Goal: Task Accomplishment & Management: Complete application form

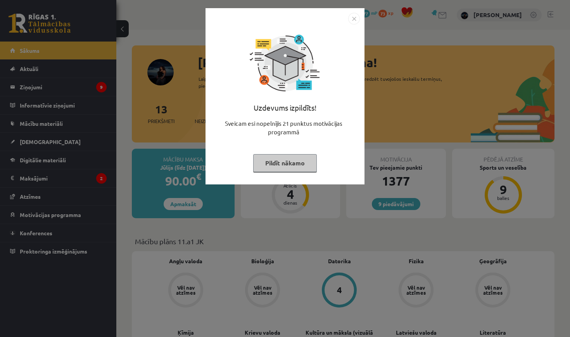
click at [291, 166] on button "Pildīt nākamo" at bounding box center [285, 163] width 64 height 18
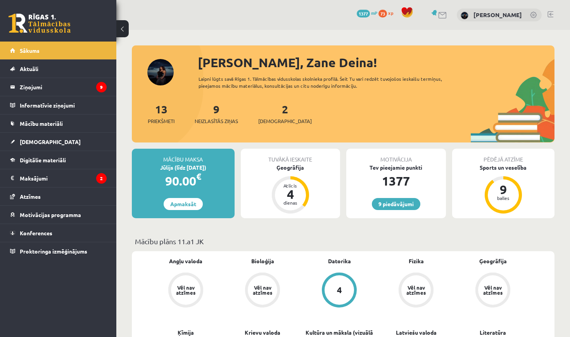
click at [536, 14] on link at bounding box center [534, 16] width 8 height 8
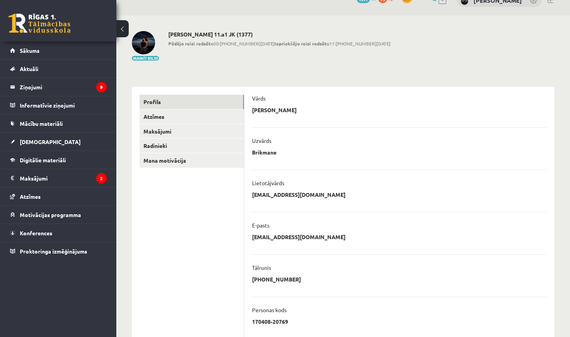
scroll to position [16, 0]
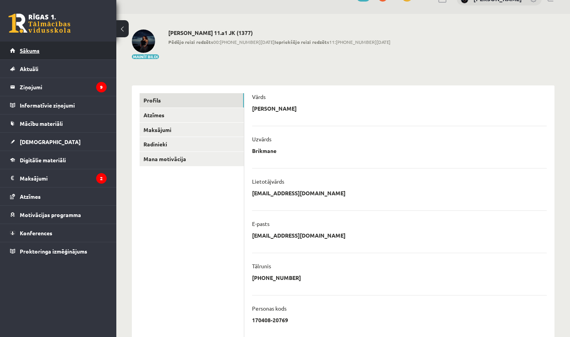
click at [72, 54] on link "Sākums" at bounding box center [58, 51] width 97 height 18
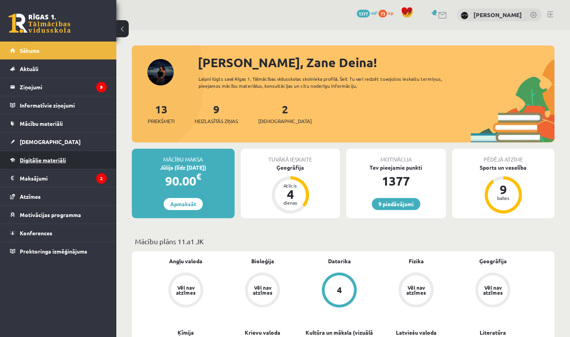
click at [63, 164] on link "Digitālie materiāli" at bounding box center [58, 160] width 97 height 18
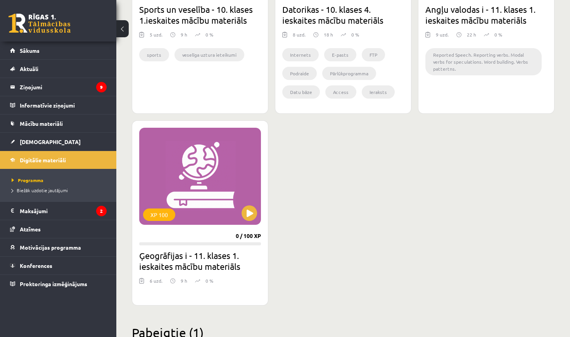
scroll to position [785, 0]
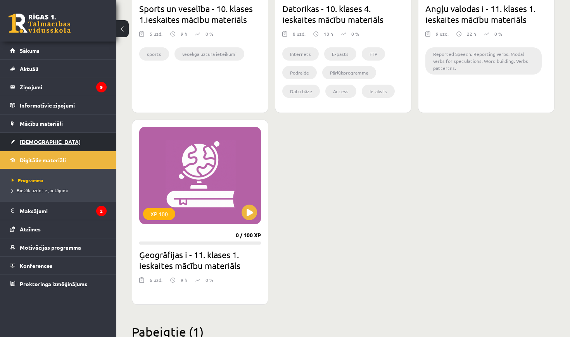
click at [50, 144] on link "[DEMOGRAPHIC_DATA]" at bounding box center [58, 142] width 97 height 18
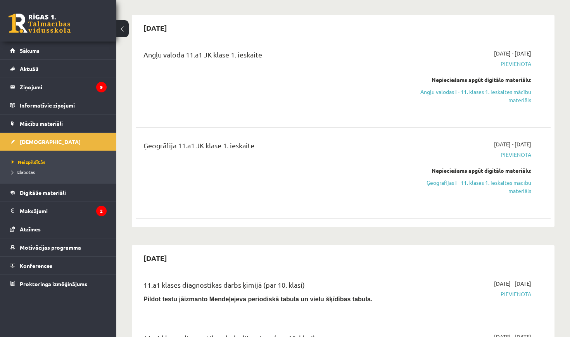
scroll to position [59, 0]
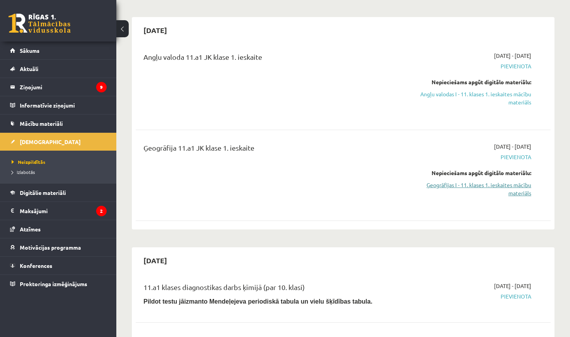
click at [431, 182] on link "Ģeogrāfijas I - 11. klases 1. ieskaites mācību materiāls" at bounding box center [470, 189] width 121 height 16
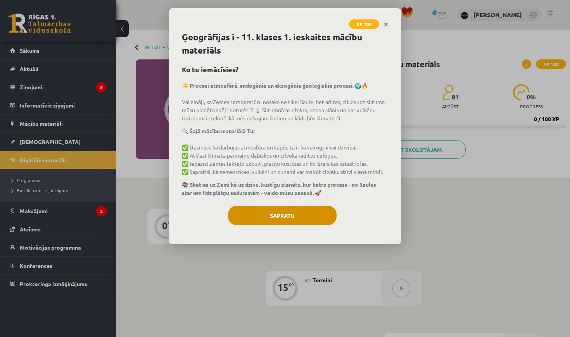
click at [244, 211] on button "Sapratu" at bounding box center [282, 215] width 109 height 19
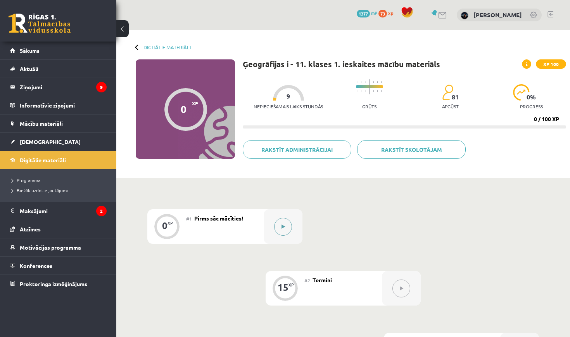
click at [281, 223] on button at bounding box center [283, 227] width 18 height 18
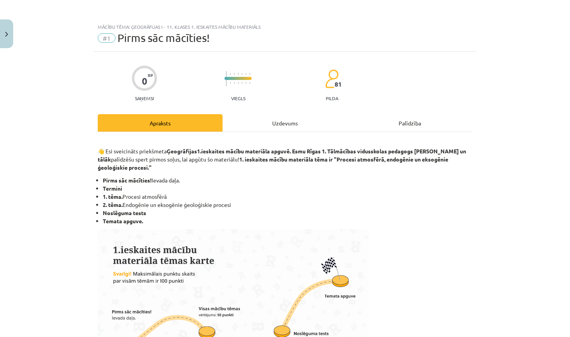
click at [7, 42] on button "Close" at bounding box center [6, 33] width 13 height 29
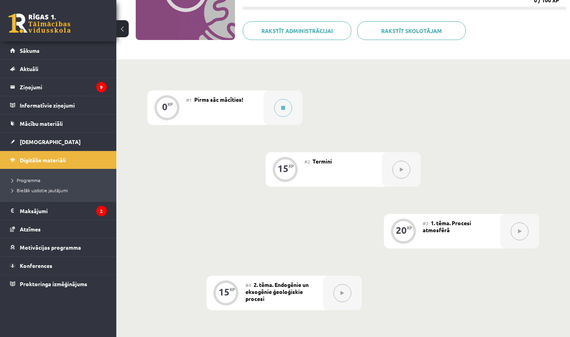
scroll to position [102, 0]
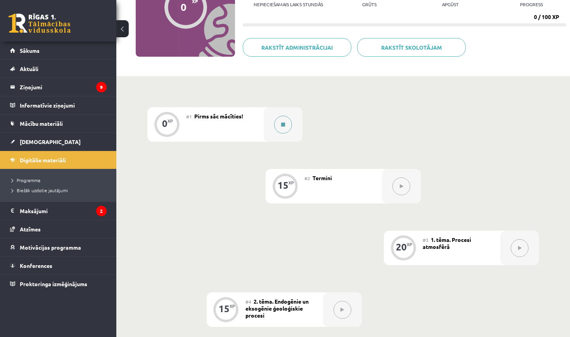
click at [286, 125] on button at bounding box center [283, 125] width 18 height 18
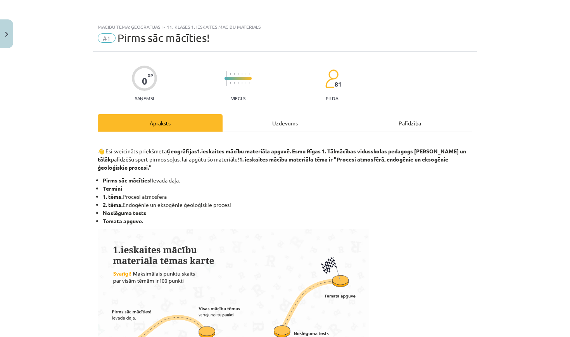
click at [265, 117] on div "Uzdevums" at bounding box center [285, 122] width 125 height 17
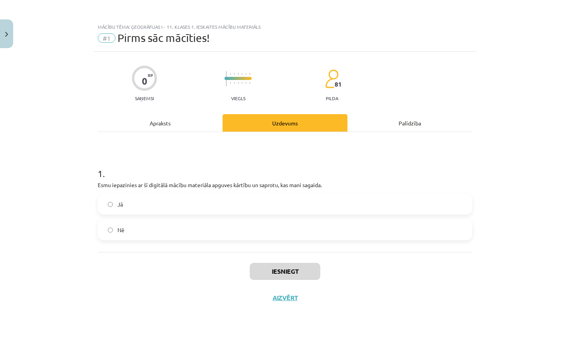
click at [193, 208] on label "Jā" at bounding box center [285, 203] width 373 height 19
click at [287, 268] on button "Iesniegt" at bounding box center [285, 271] width 71 height 17
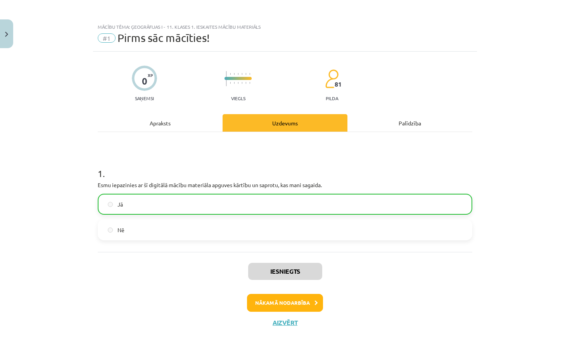
click at [300, 300] on button "Nākamā nodarbība" at bounding box center [285, 303] width 76 height 18
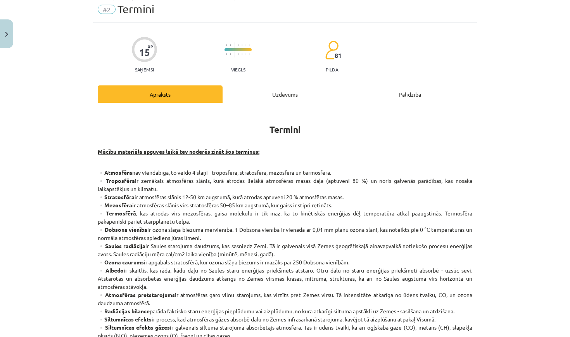
scroll to position [15, 0]
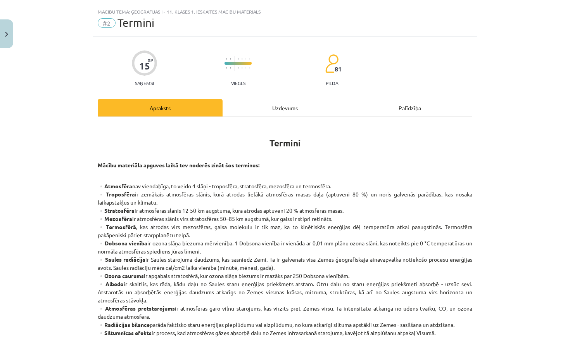
click at [281, 116] on hr at bounding box center [285, 116] width 375 height 0
click at [280, 110] on div "Uzdevums" at bounding box center [285, 107] width 125 height 17
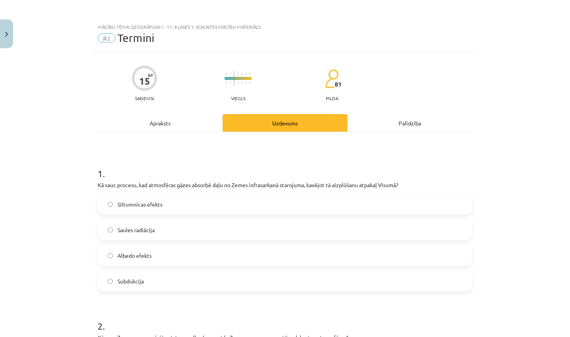
scroll to position [0, 0]
click at [175, 126] on div "Apraksts" at bounding box center [160, 122] width 125 height 17
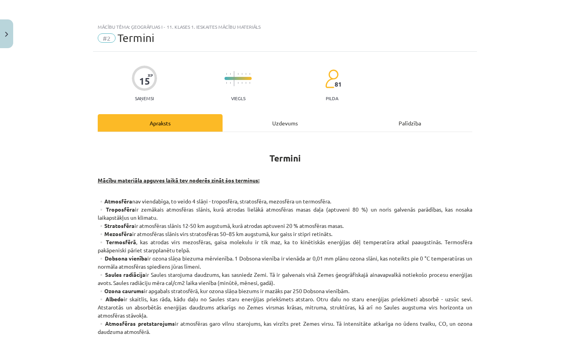
click at [246, 121] on div "Uzdevums" at bounding box center [285, 122] width 125 height 17
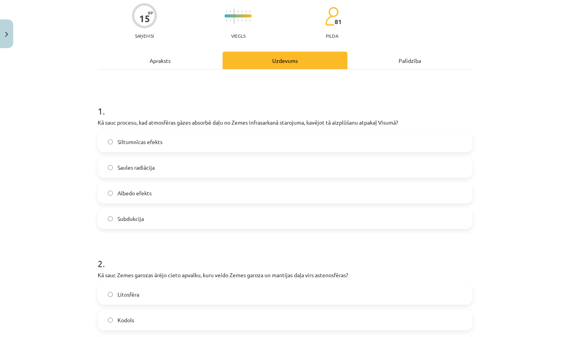
scroll to position [64, 0]
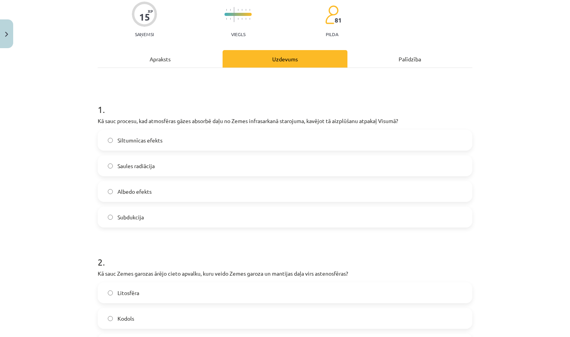
click at [192, 58] on div "Apraksts" at bounding box center [160, 58] width 125 height 17
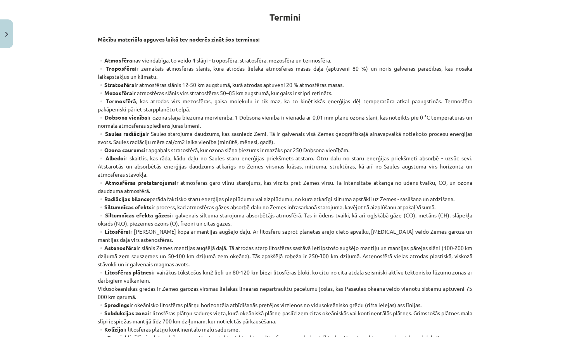
scroll to position [140, 0]
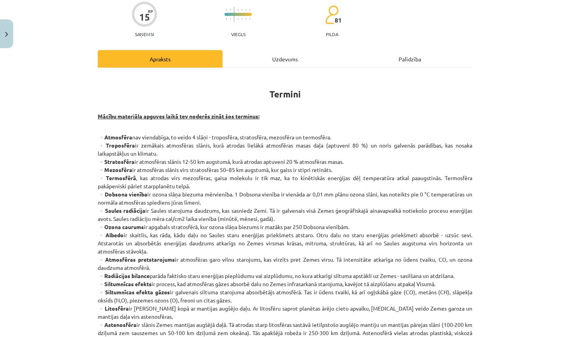
click at [284, 62] on div "Uzdevums" at bounding box center [285, 58] width 125 height 17
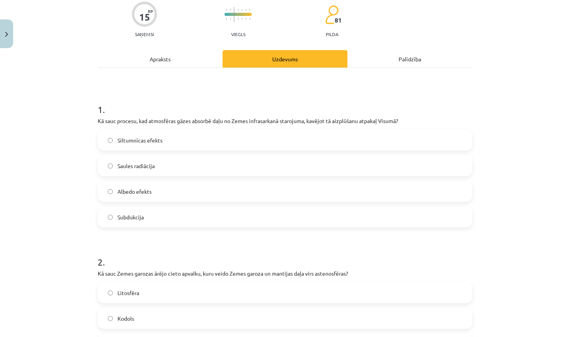
scroll to position [19, 0]
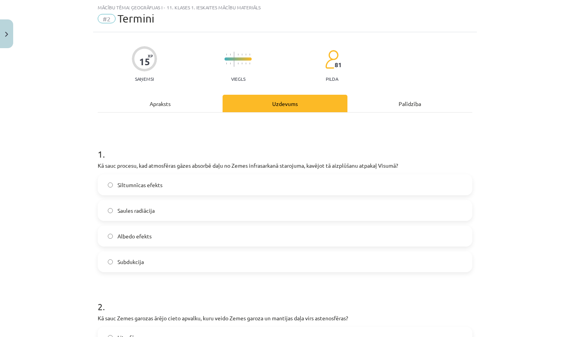
click at [201, 101] on div "Apraksts" at bounding box center [160, 103] width 125 height 17
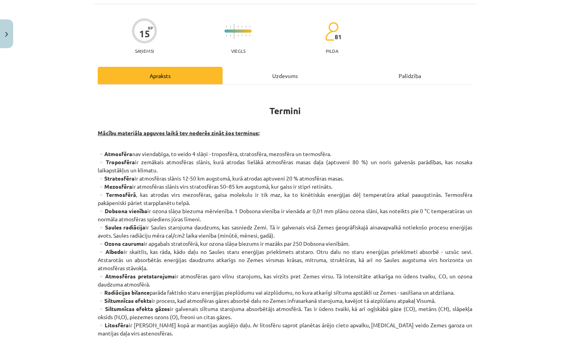
scroll to position [54, 0]
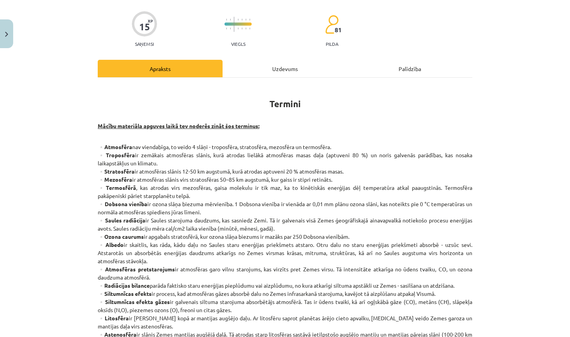
click at [291, 63] on div "Uzdevums" at bounding box center [285, 68] width 125 height 17
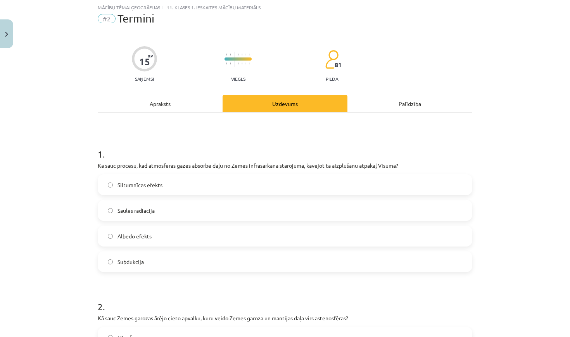
click at [195, 112] on hr at bounding box center [285, 112] width 375 height 0
click at [183, 105] on div "Apraksts" at bounding box center [160, 103] width 125 height 17
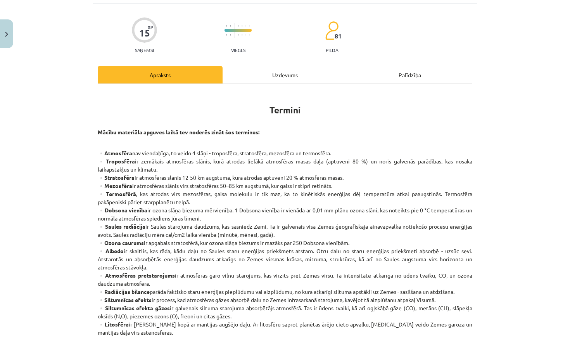
click at [276, 73] on div "Uzdevums" at bounding box center [285, 74] width 125 height 17
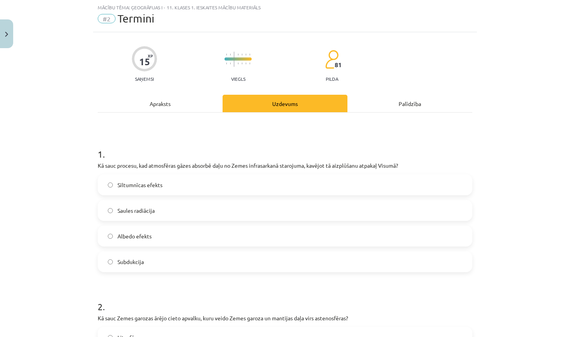
click at [152, 102] on div "Apraksts" at bounding box center [160, 103] width 125 height 17
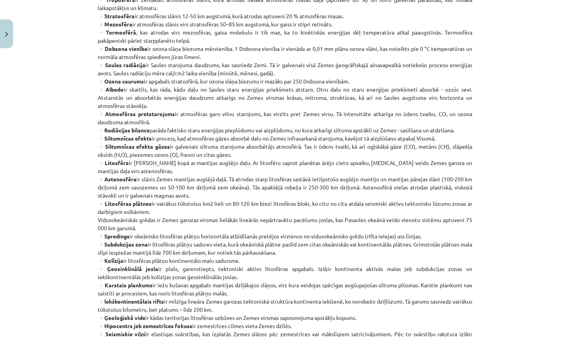
scroll to position [221, 0]
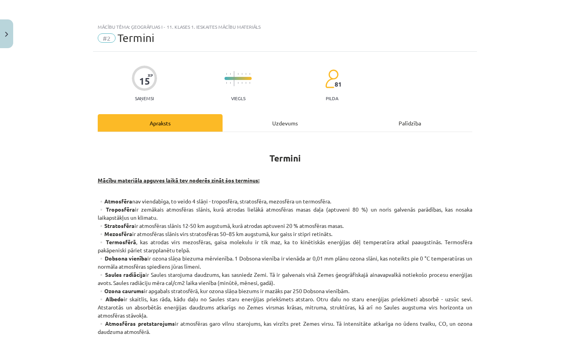
click at [242, 116] on div "Uzdevums" at bounding box center [285, 122] width 125 height 17
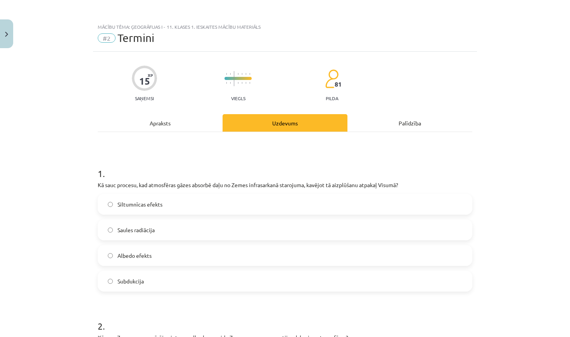
scroll to position [19, 0]
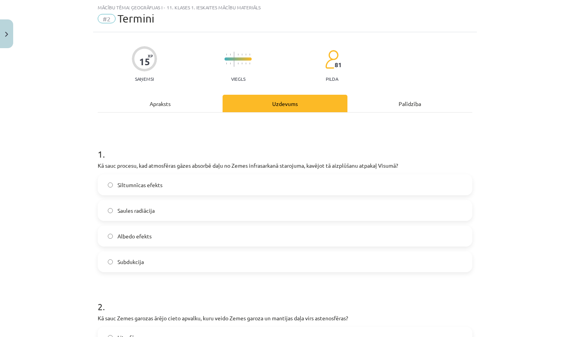
click at [176, 179] on label "Siltumnīcas efekts" at bounding box center [285, 184] width 373 height 19
click at [180, 109] on div "Apraksts" at bounding box center [160, 103] width 125 height 17
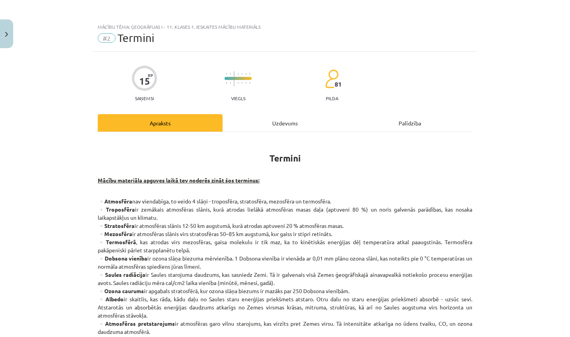
scroll to position [0, 0]
click at [265, 129] on div "Uzdevums" at bounding box center [285, 122] width 125 height 17
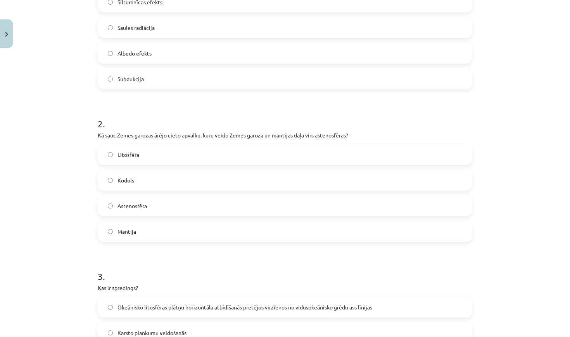
scroll to position [202, 0]
click at [200, 182] on label "Kodols" at bounding box center [285, 179] width 373 height 19
click at [173, 228] on label "Mantija" at bounding box center [285, 230] width 373 height 19
click at [185, 177] on label "Kodols" at bounding box center [285, 179] width 373 height 19
click at [176, 203] on label "Astenosfēra" at bounding box center [285, 204] width 373 height 19
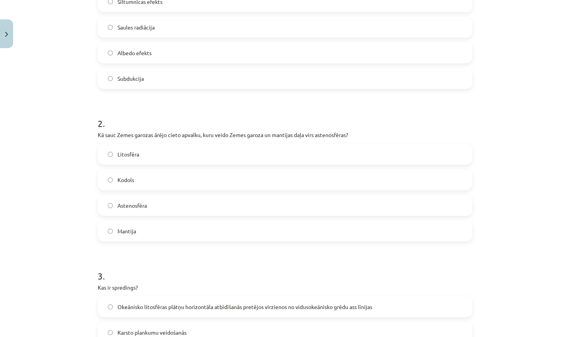
click at [183, 159] on label "Litosfēra" at bounding box center [285, 153] width 373 height 19
click at [178, 186] on label "Kodols" at bounding box center [285, 179] width 373 height 19
click at [200, 201] on label "Astenosfēra" at bounding box center [285, 204] width 373 height 19
click at [180, 154] on label "Litosfēra" at bounding box center [285, 153] width 373 height 19
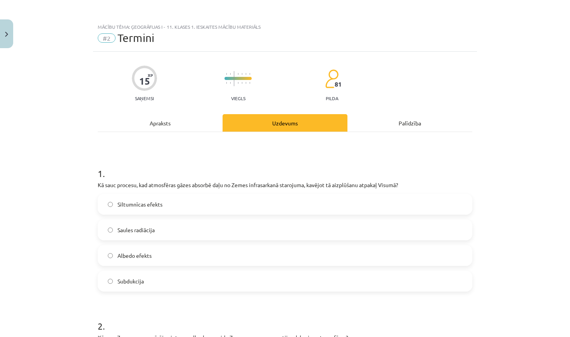
scroll to position [0, 0]
click at [169, 127] on div "Apraksts" at bounding box center [160, 122] width 125 height 17
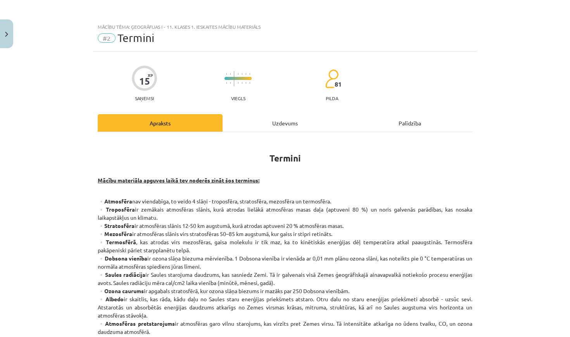
scroll to position [0, 0]
click at [252, 119] on div "Uzdevums" at bounding box center [285, 122] width 125 height 17
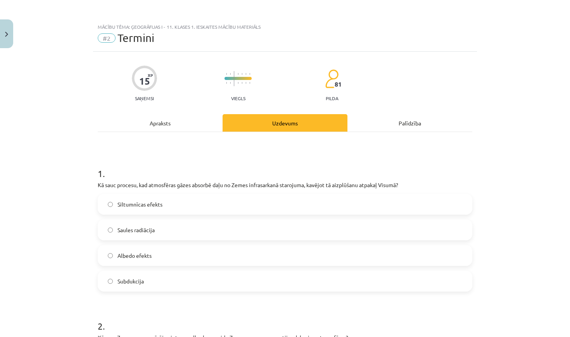
scroll to position [-1, 0]
click at [175, 123] on div "Apraksts" at bounding box center [160, 122] width 125 height 17
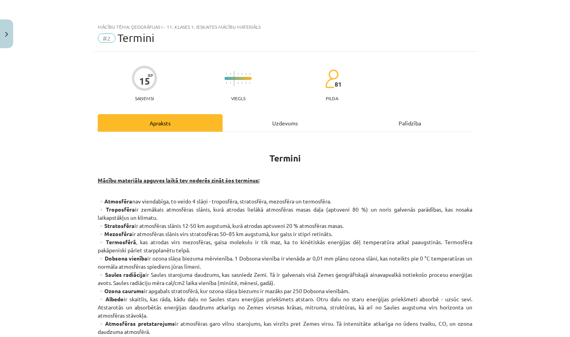
scroll to position [0, 0]
click at [251, 129] on div "Uzdevums" at bounding box center [285, 122] width 125 height 17
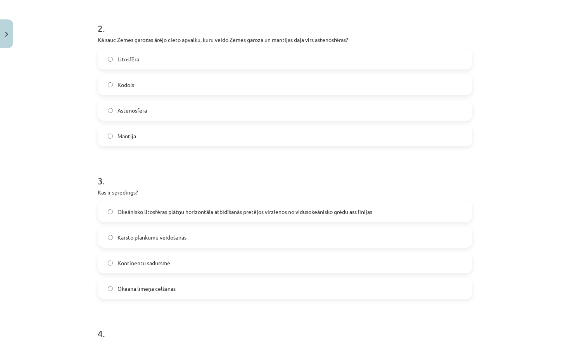
scroll to position [323, 0]
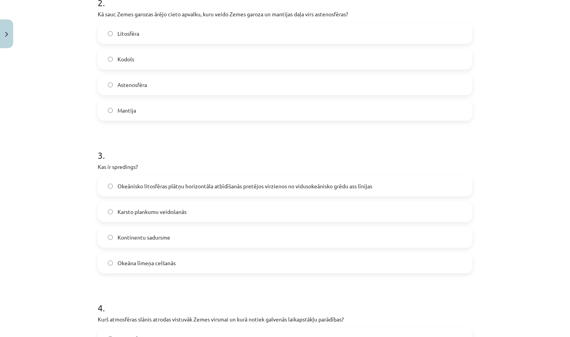
click at [238, 186] on span "Okeānisko litosfēras plātņu horizontāla atbīdīšanās pretējos virzienos no vidus…" at bounding box center [245, 186] width 255 height 8
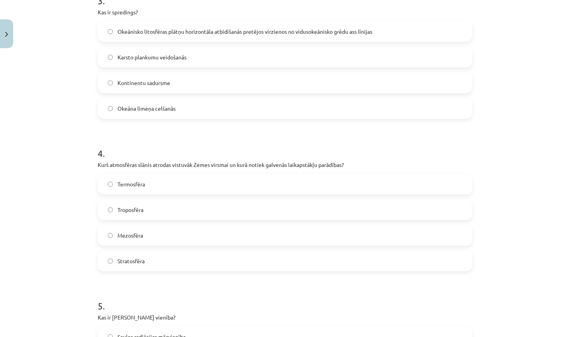
scroll to position [478, 0]
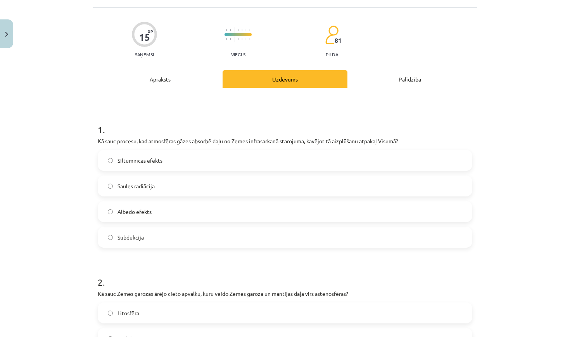
click at [162, 84] on div "Apraksts" at bounding box center [160, 78] width 125 height 17
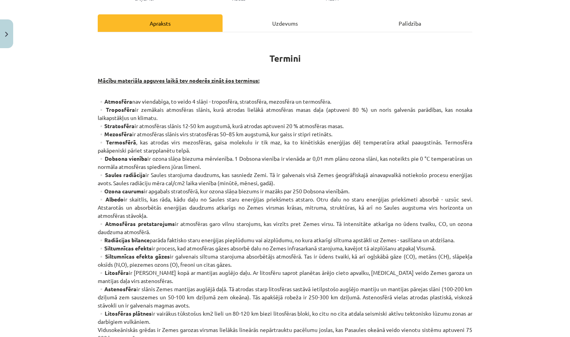
scroll to position [116, 0]
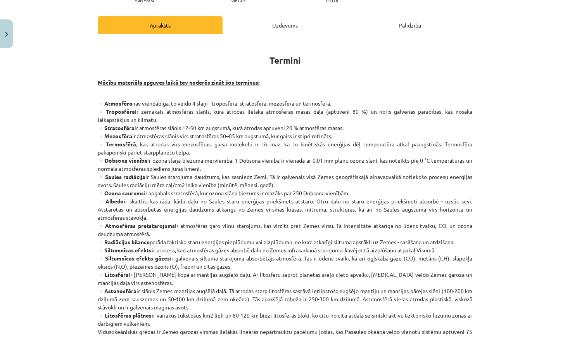
click at [279, 28] on div "Uzdevums" at bounding box center [285, 24] width 125 height 17
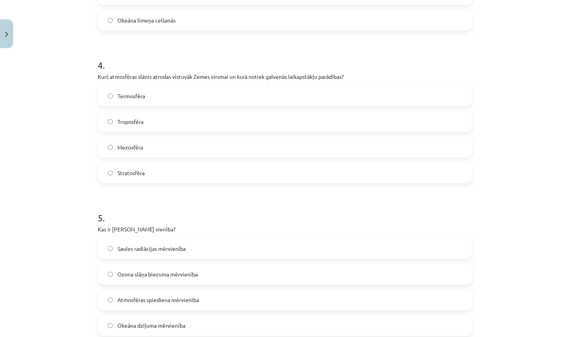
scroll to position [558, 0]
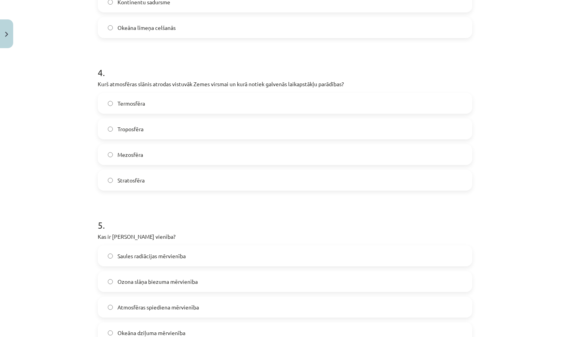
click at [213, 129] on label "Troposfēra" at bounding box center [285, 128] width 373 height 19
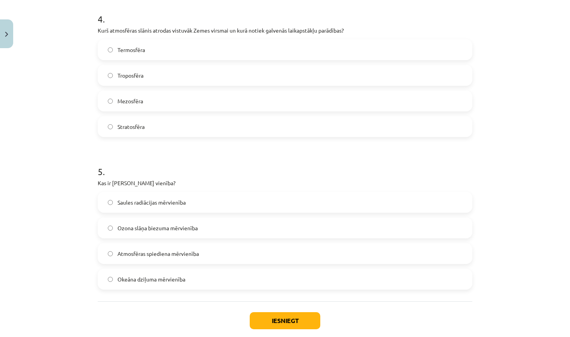
scroll to position [618, 0]
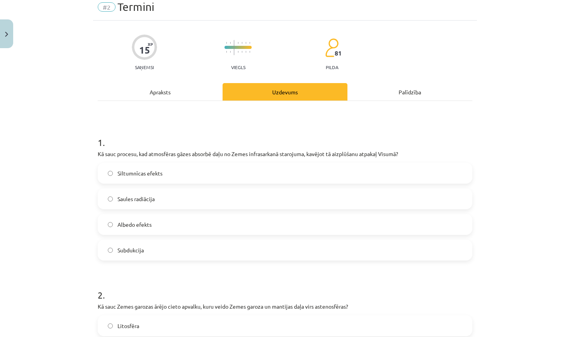
click at [165, 92] on div "Apraksts" at bounding box center [160, 91] width 125 height 17
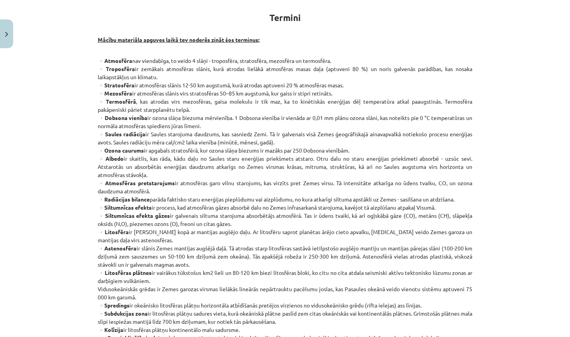
scroll to position [140, 0]
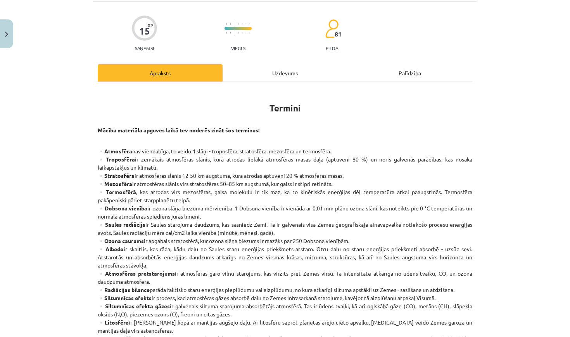
click at [262, 75] on div "Uzdevums" at bounding box center [285, 72] width 125 height 17
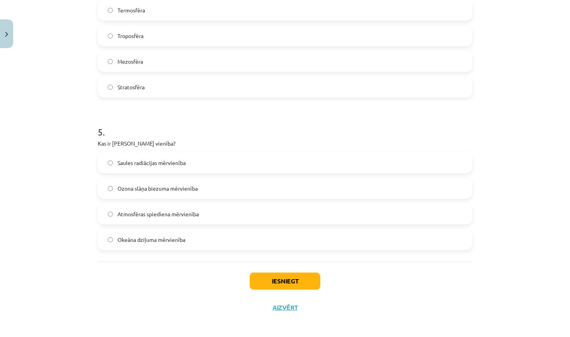
scroll to position [652, 0]
click at [233, 183] on label "Ozona slāņa biezuma mērvienība" at bounding box center [285, 186] width 373 height 19
click at [265, 279] on button "Iesniegt" at bounding box center [285, 279] width 71 height 17
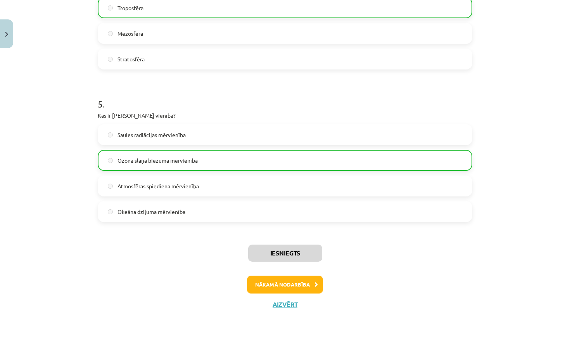
click at [267, 280] on button "Nākamā nodarbība" at bounding box center [285, 284] width 76 height 18
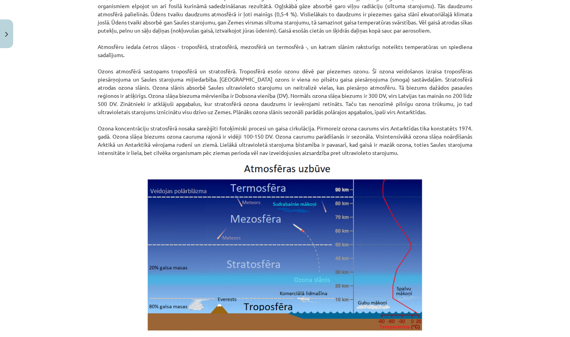
scroll to position [19, 0]
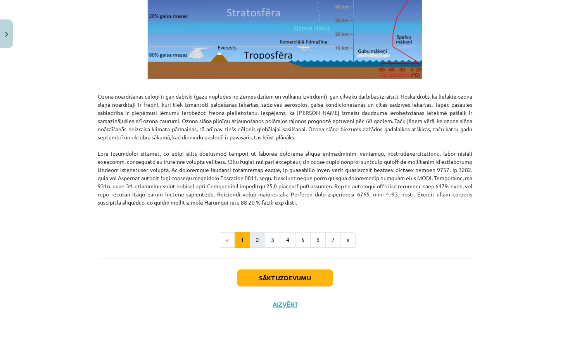
click at [257, 244] on button "2" at bounding box center [258, 240] width 16 height 16
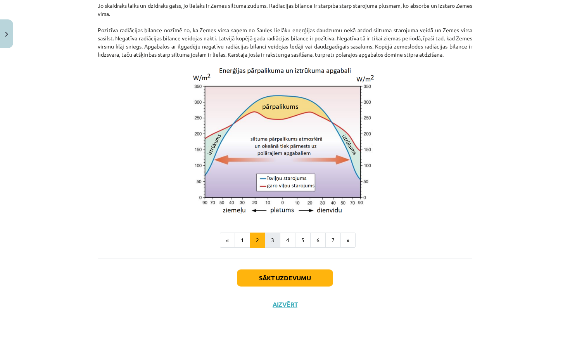
click at [273, 242] on button "3" at bounding box center [273, 240] width 16 height 16
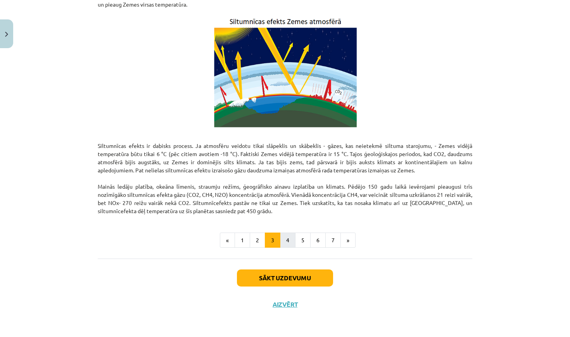
click at [284, 242] on button "4" at bounding box center [288, 240] width 16 height 16
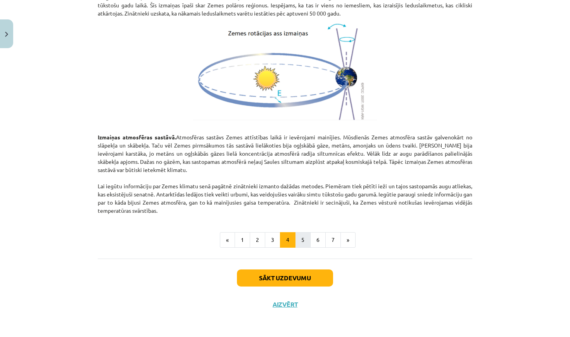
click at [307, 242] on button "5" at bounding box center [303, 240] width 16 height 16
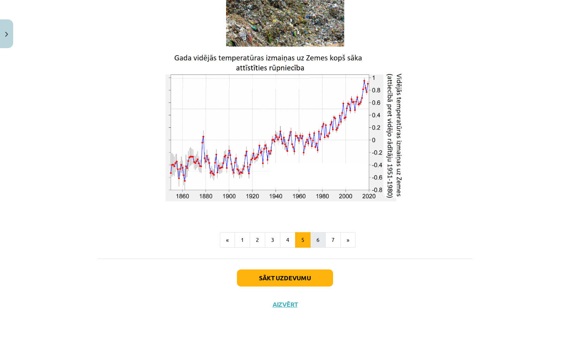
click at [319, 241] on button "6" at bounding box center [318, 240] width 16 height 16
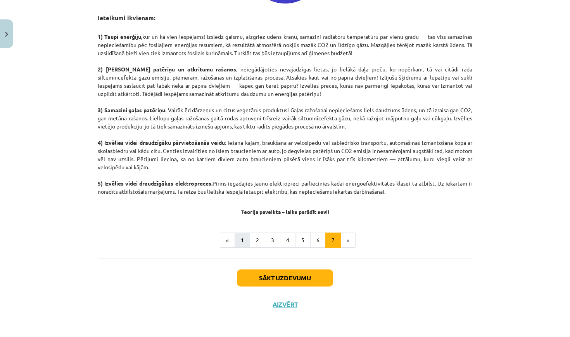
click at [243, 233] on button "1" at bounding box center [243, 240] width 16 height 16
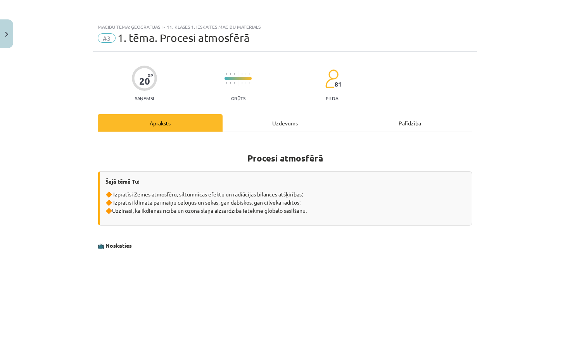
scroll to position [0, 0]
click at [268, 123] on div "Uzdevums" at bounding box center [285, 122] width 125 height 17
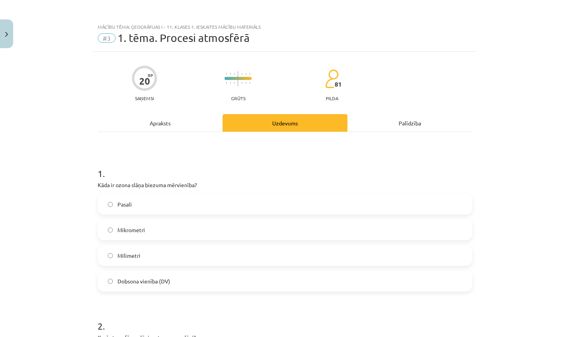
click at [190, 123] on div "Apraksts" at bounding box center [160, 122] width 125 height 17
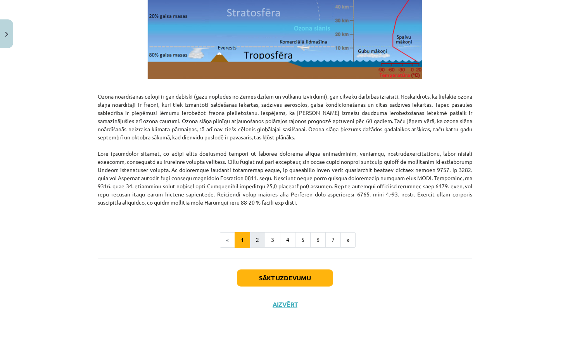
click at [263, 236] on button "2" at bounding box center [258, 240] width 16 height 16
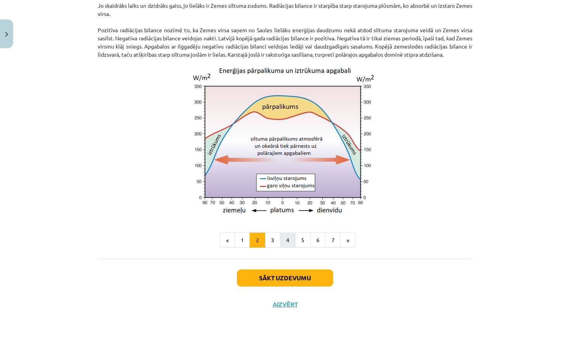
click at [281, 238] on button "4" at bounding box center [288, 240] width 16 height 16
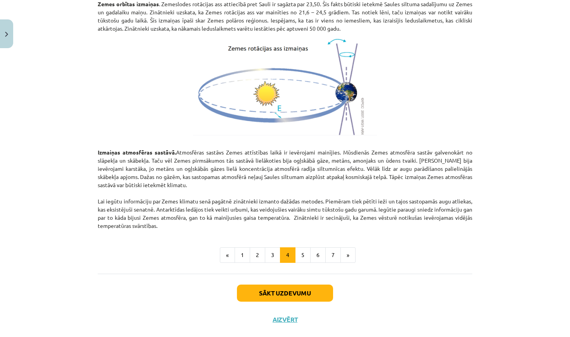
scroll to position [844, 0]
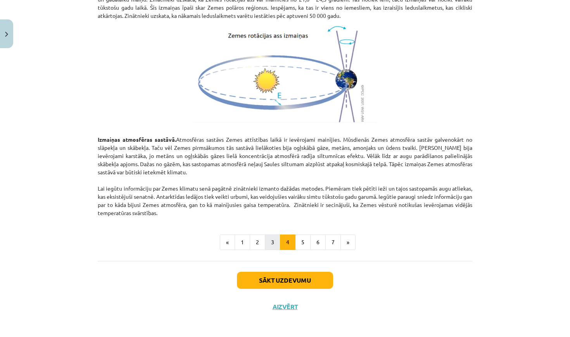
click at [272, 238] on button "3" at bounding box center [273, 242] width 16 height 16
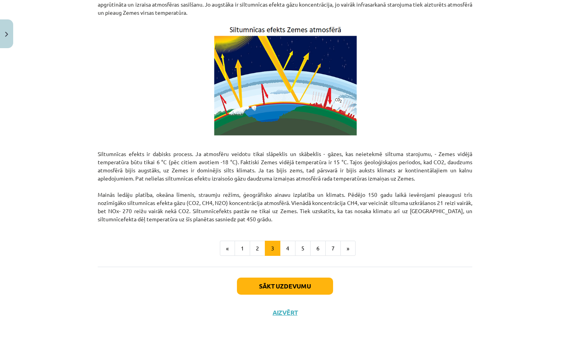
scroll to position [430, 0]
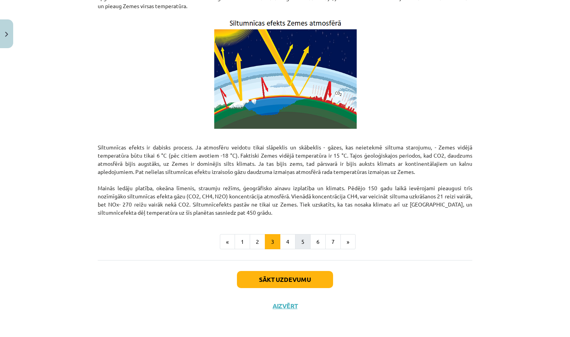
click at [299, 240] on button "5" at bounding box center [303, 242] width 16 height 16
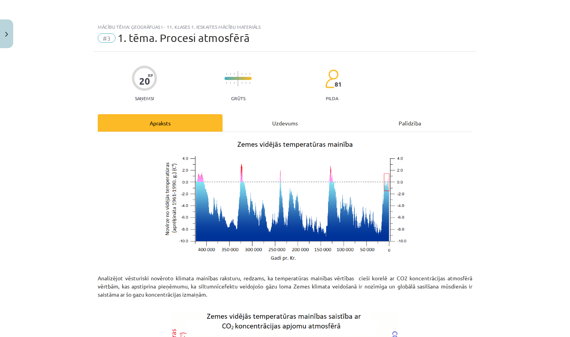
scroll to position [0, 0]
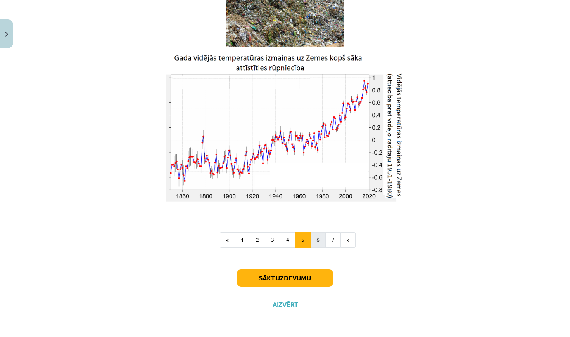
click at [318, 238] on button "6" at bounding box center [318, 240] width 16 height 16
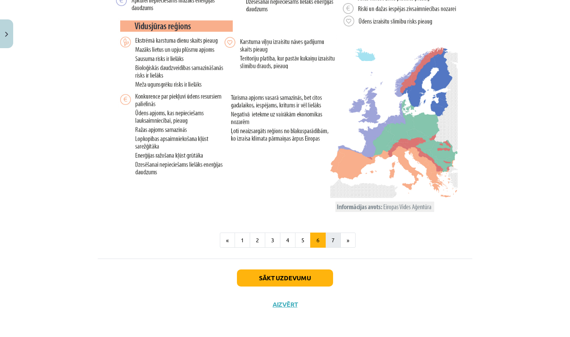
click at [331, 235] on button "7" at bounding box center [333, 240] width 16 height 16
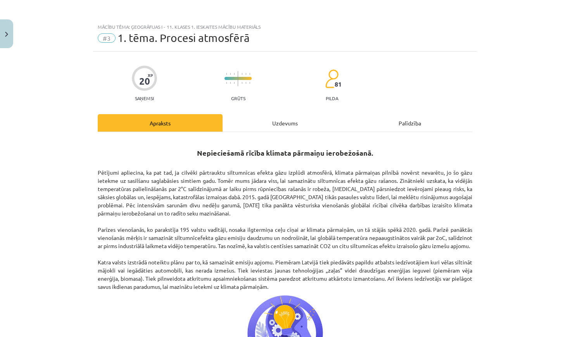
click at [271, 125] on div "Uzdevums" at bounding box center [285, 122] width 125 height 17
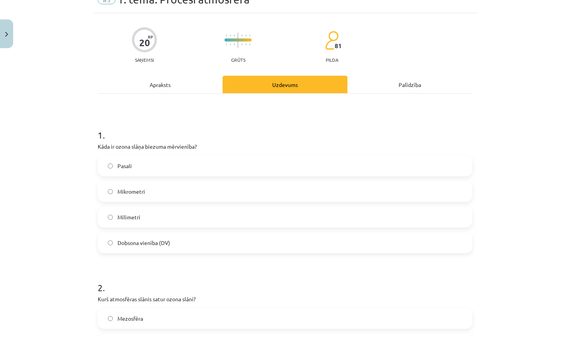
scroll to position [45, 0]
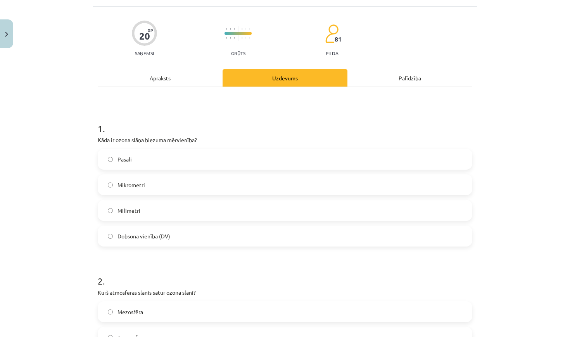
click at [197, 81] on div "Apraksts" at bounding box center [160, 77] width 125 height 17
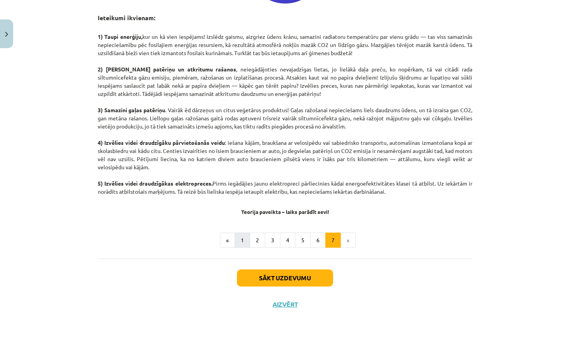
click at [247, 242] on button "1" at bounding box center [243, 240] width 16 height 16
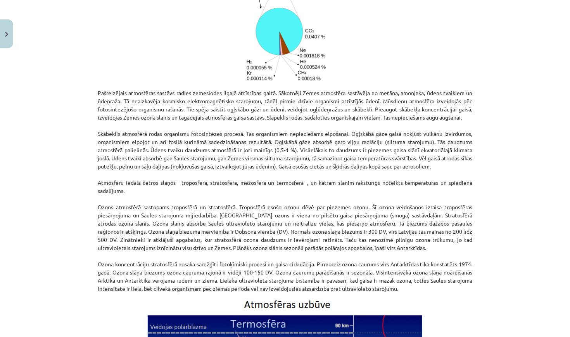
scroll to position [549, 0]
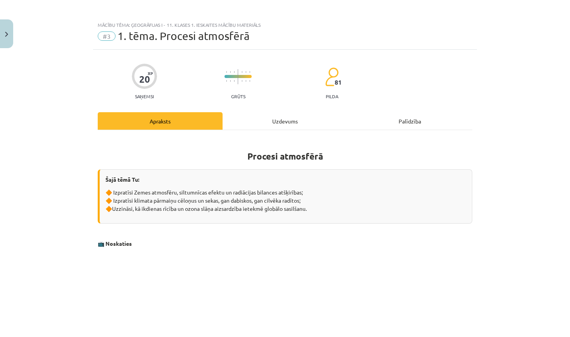
click at [290, 119] on div "Uzdevums" at bounding box center [285, 120] width 125 height 17
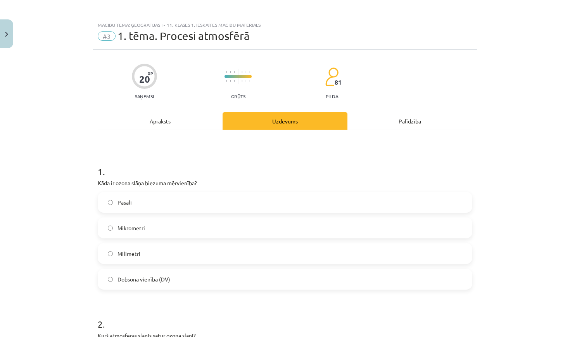
scroll to position [19, 0]
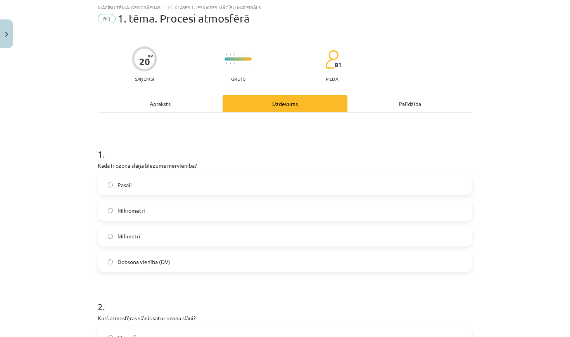
click at [190, 109] on div "Apraksts" at bounding box center [160, 103] width 125 height 17
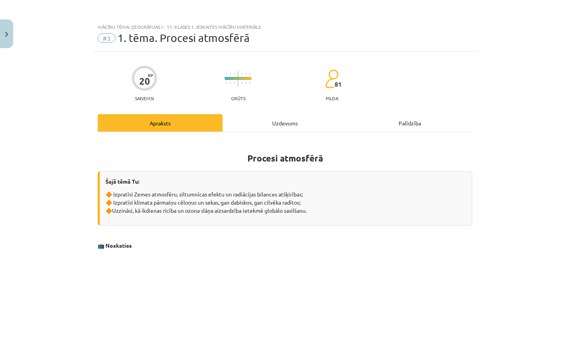
scroll to position [0, 0]
click at [273, 130] on div "Uzdevums" at bounding box center [285, 122] width 125 height 17
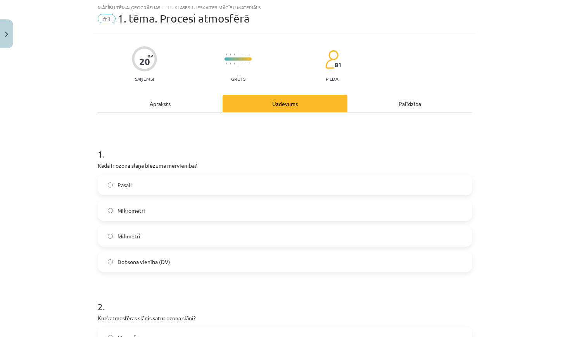
click at [194, 263] on label "Dobsona vienība (DV)" at bounding box center [285, 261] width 373 height 19
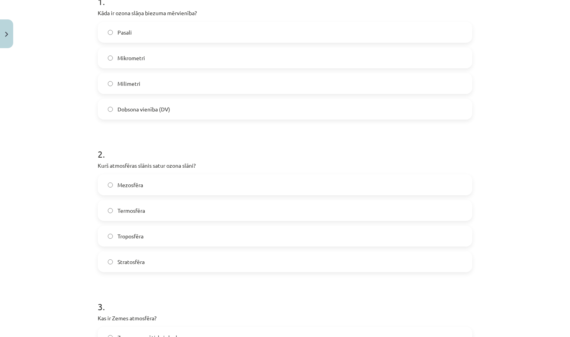
scroll to position [175, 0]
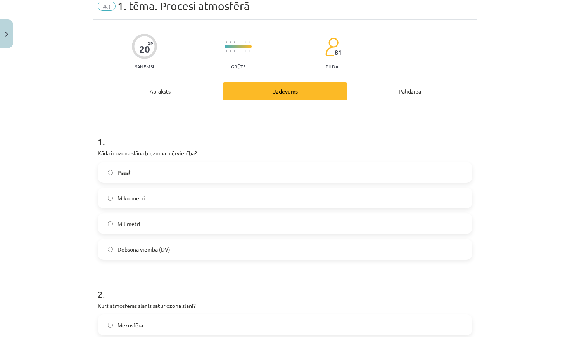
click at [198, 93] on div "Apraksts" at bounding box center [160, 90] width 125 height 17
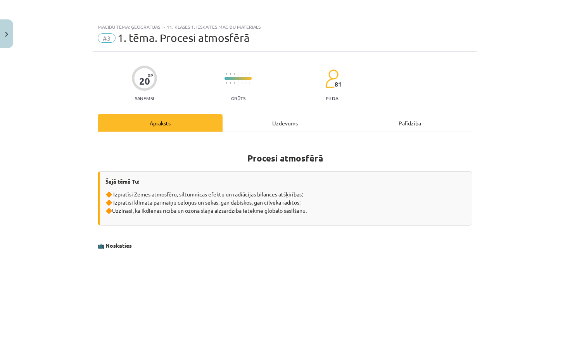
scroll to position [0, 0]
click at [289, 121] on div "Uzdevums" at bounding box center [285, 122] width 125 height 17
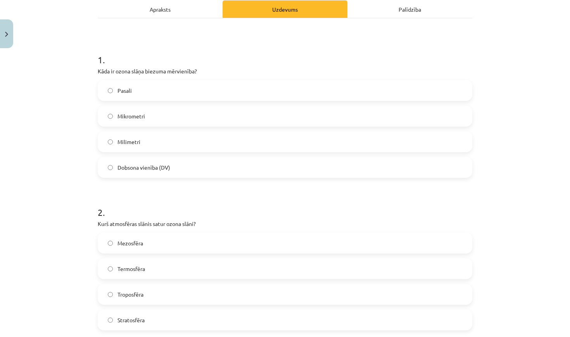
scroll to position [124, 0]
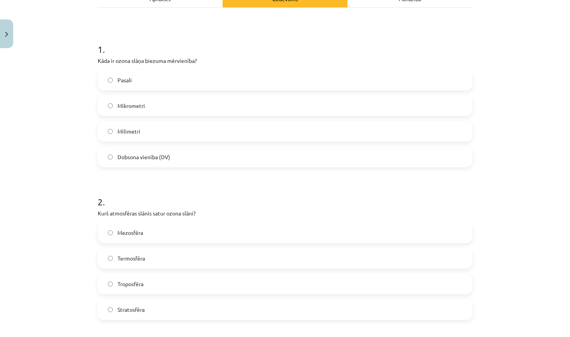
click at [206, 314] on label "Stratosfēra" at bounding box center [285, 308] width 373 height 19
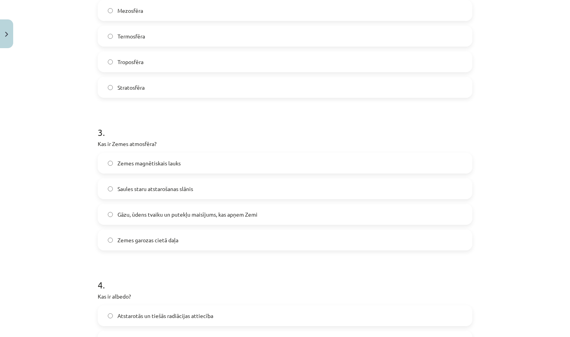
scroll to position [348, 0]
click at [258, 209] on span "Gāzu, ūdens tvaiku un putekļu maisījums, kas apņem Zemi" at bounding box center [188, 213] width 140 height 8
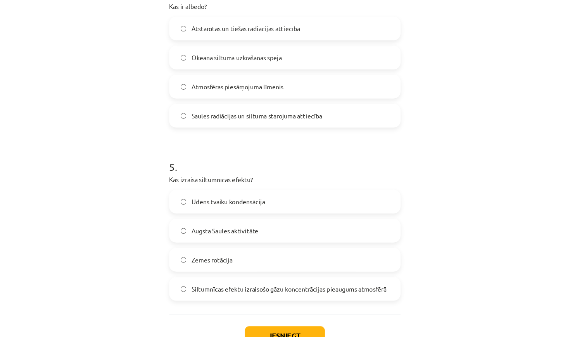
scroll to position [655, 0]
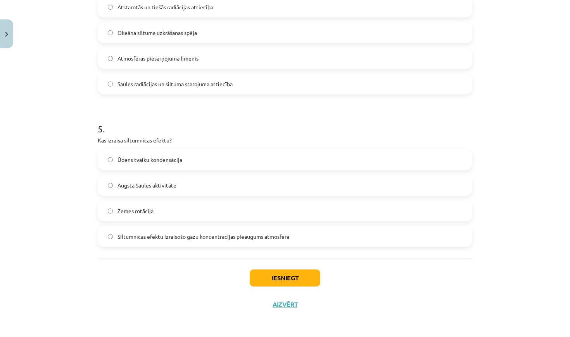
click at [209, 232] on span "Siltumnīcas efektu izraisošo gāzu koncentrācijas pieaugums atmosfērā" at bounding box center [204, 236] width 172 height 8
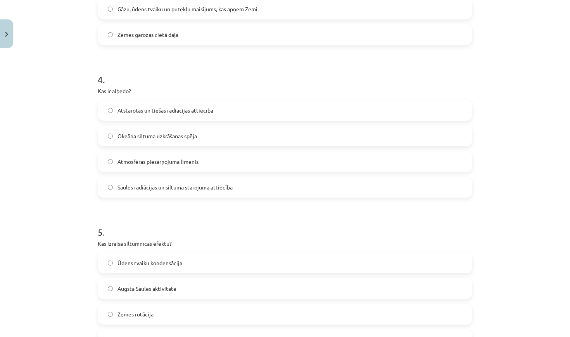
scroll to position [541, 0]
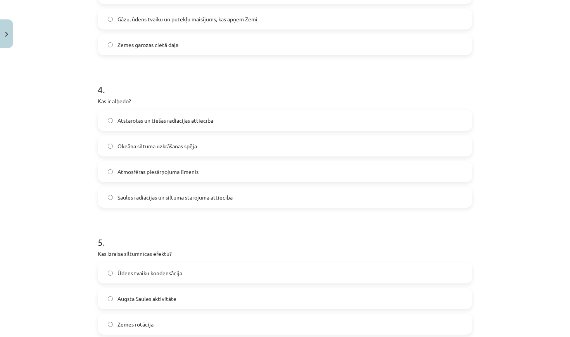
click at [242, 197] on label "Saules radiācijas un siltuma starojuma attiecība" at bounding box center [285, 196] width 373 height 19
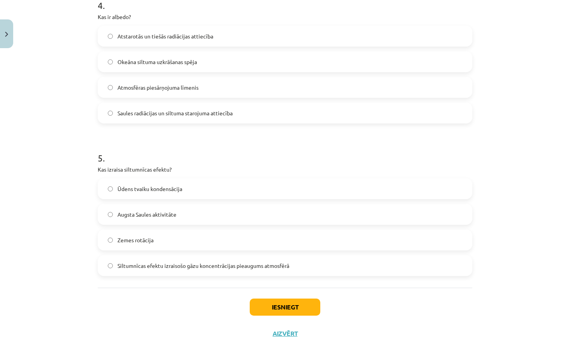
scroll to position [625, 0]
click at [282, 306] on button "Iesniegt" at bounding box center [285, 307] width 71 height 17
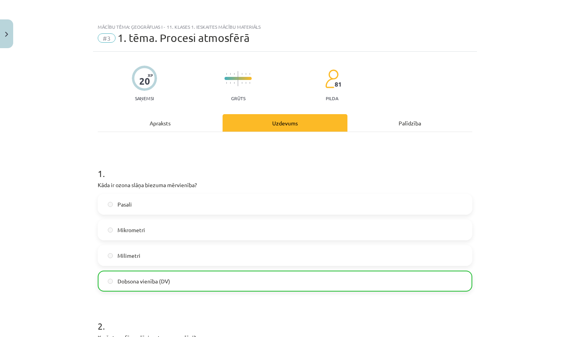
scroll to position [0, 0]
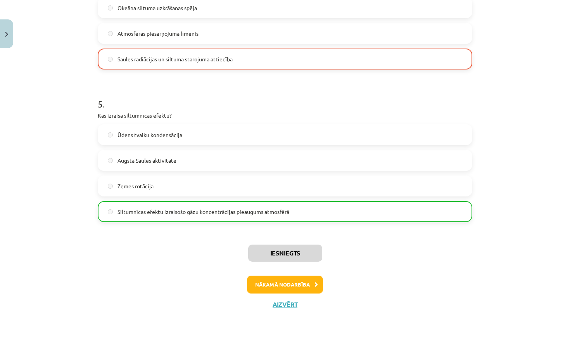
click at [285, 284] on button "Nākamā nodarbība" at bounding box center [285, 284] width 76 height 18
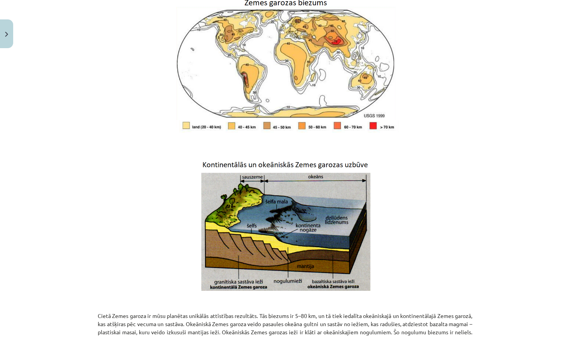
scroll to position [158, 0]
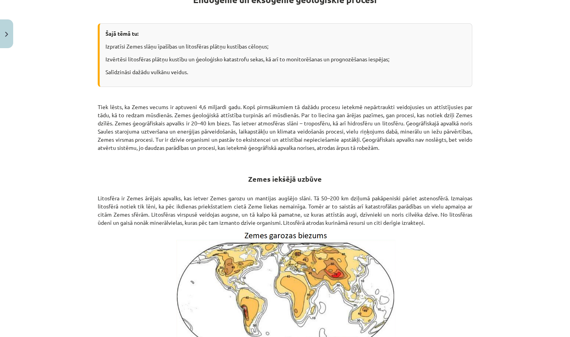
click at [0, 41] on button "Close" at bounding box center [6, 33] width 13 height 29
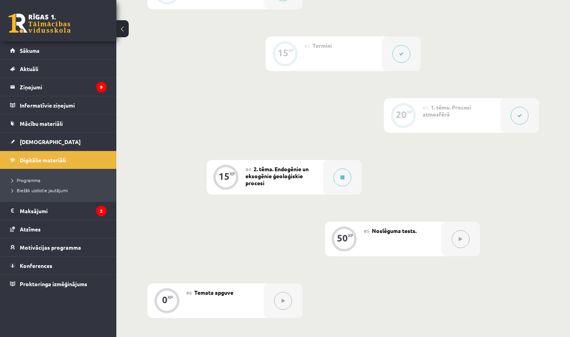
scroll to position [240, 0]
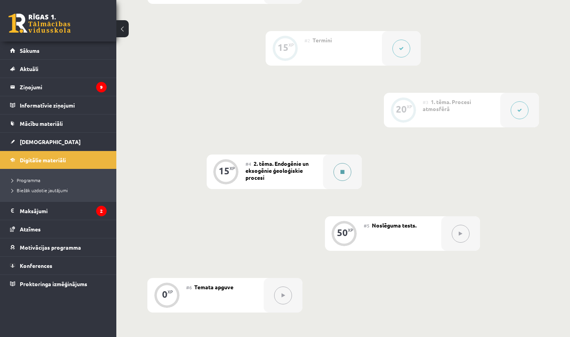
click at [346, 171] on button at bounding box center [343, 172] width 18 height 18
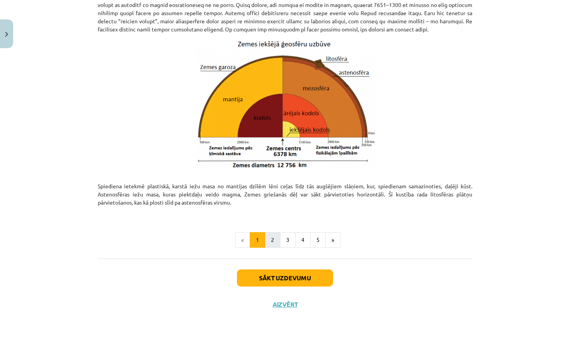
click at [278, 239] on button "2" at bounding box center [273, 240] width 16 height 16
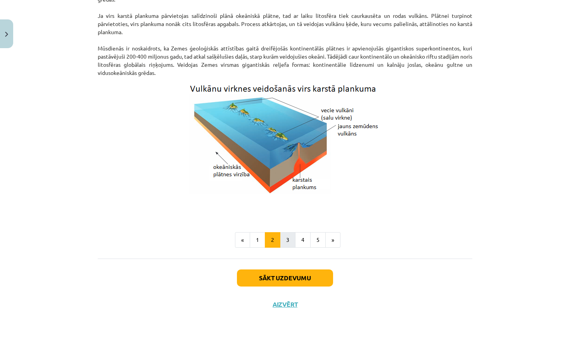
click at [285, 237] on button "3" at bounding box center [288, 240] width 16 height 16
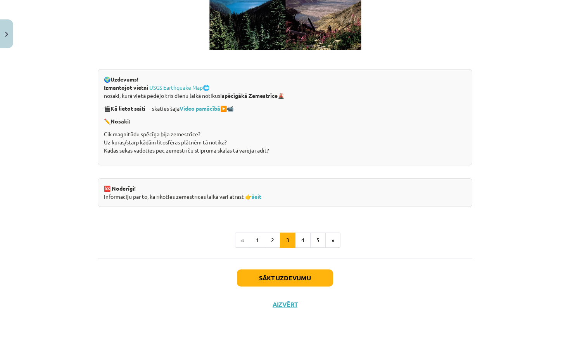
scroll to position [1461, 0]
click at [301, 239] on button "4" at bounding box center [303, 240] width 16 height 16
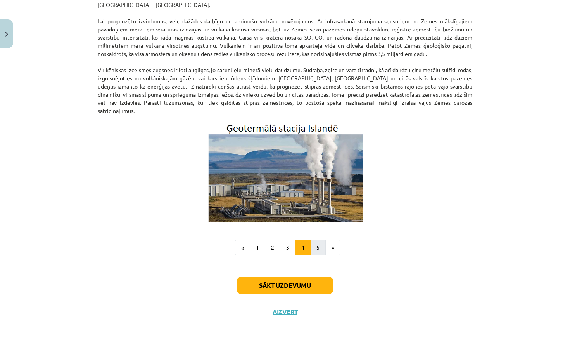
click at [321, 243] on button "5" at bounding box center [318, 248] width 16 height 16
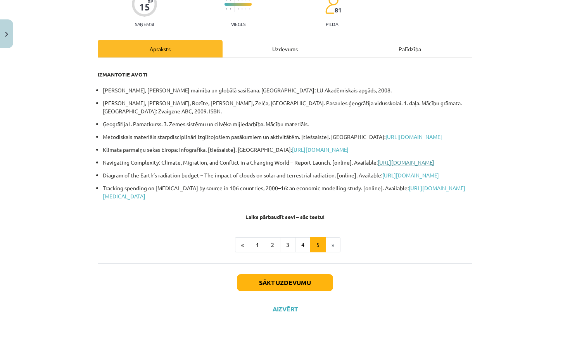
scroll to position [71, 0]
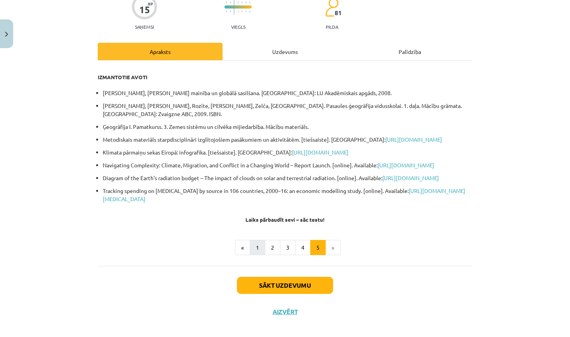
click at [263, 255] on button "1" at bounding box center [258, 248] width 16 height 16
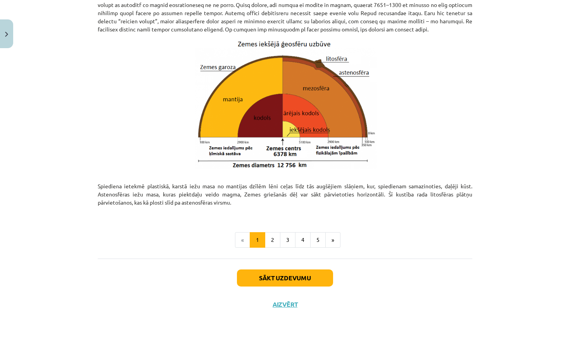
scroll to position [767, 0]
click at [274, 242] on button "2" at bounding box center [273, 240] width 16 height 16
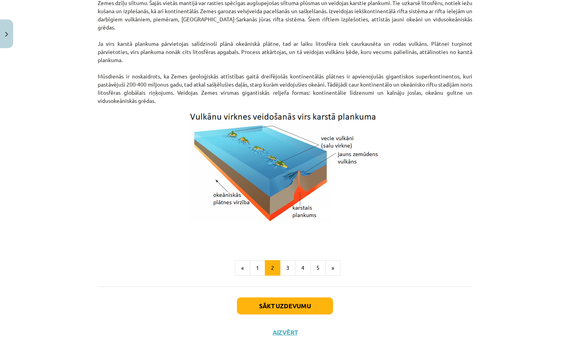
scroll to position [723, 0]
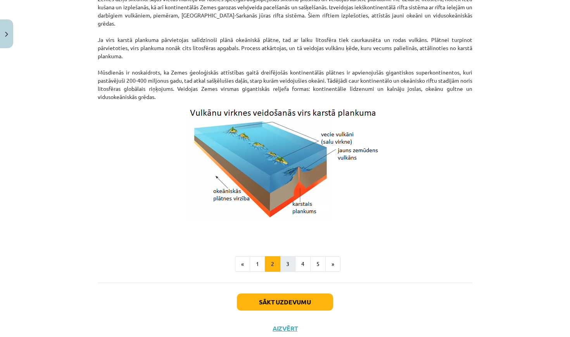
click at [284, 265] on button "3" at bounding box center [288, 264] width 16 height 16
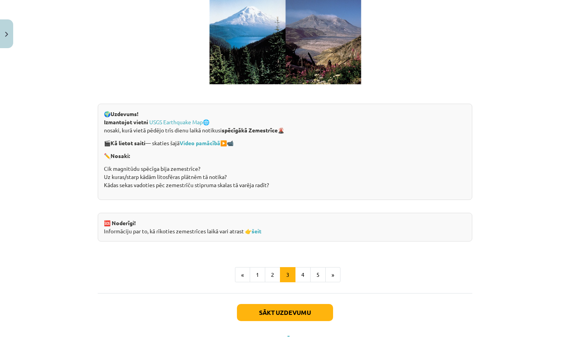
scroll to position [1437, 0]
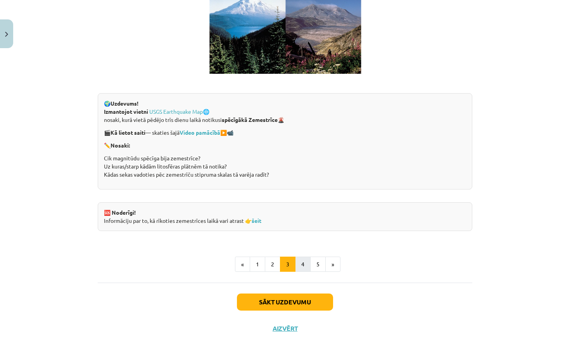
click at [299, 265] on button "4" at bounding box center [303, 264] width 16 height 16
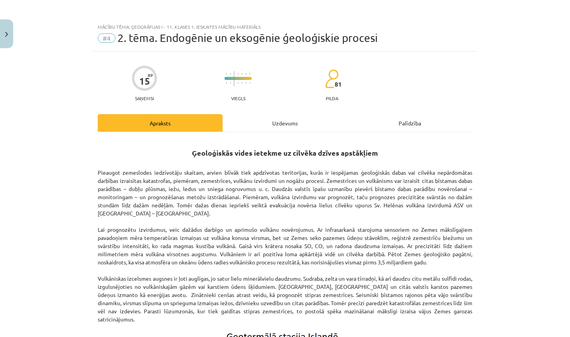
scroll to position [0, 0]
click at [292, 131] on div "Uzdevums" at bounding box center [285, 122] width 125 height 17
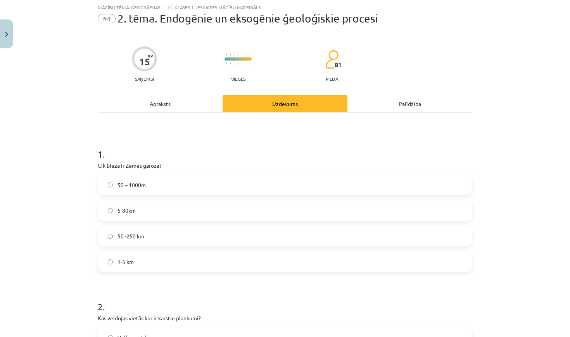
click at [183, 101] on div "Apraksts" at bounding box center [160, 103] width 125 height 17
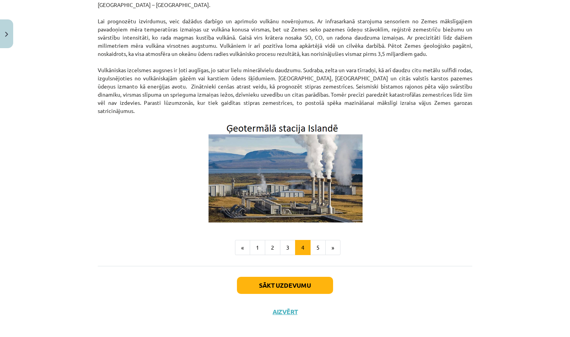
click at [252, 231] on div "Ģeoloģiskās vides ietekme uz cilvēka dzīves apstākļiem Pieaugot zemeslodes iedz…" at bounding box center [285, 93] width 375 height 324
click at [255, 240] on button "1" at bounding box center [258, 248] width 16 height 16
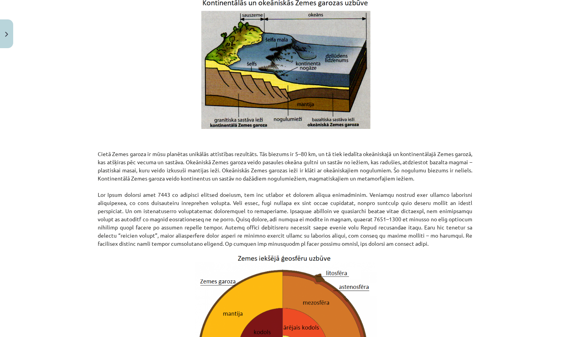
scroll to position [547, 0]
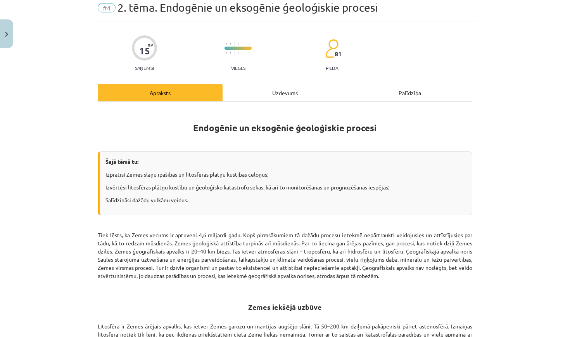
click at [278, 90] on div "Uzdevums" at bounding box center [285, 92] width 125 height 17
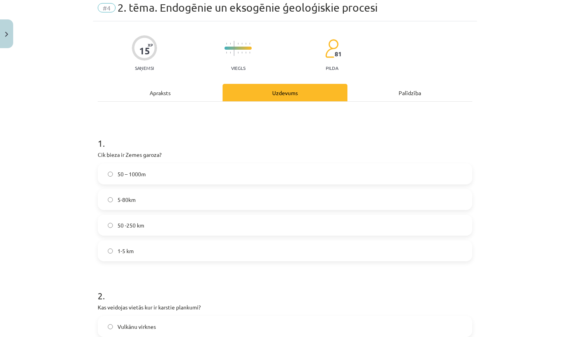
scroll to position [19, 0]
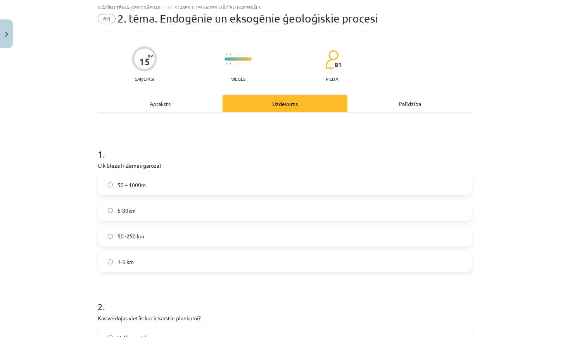
click at [178, 208] on label "5-80km" at bounding box center [285, 210] width 373 height 19
click at [199, 108] on div "Apraksts" at bounding box center [160, 103] width 125 height 17
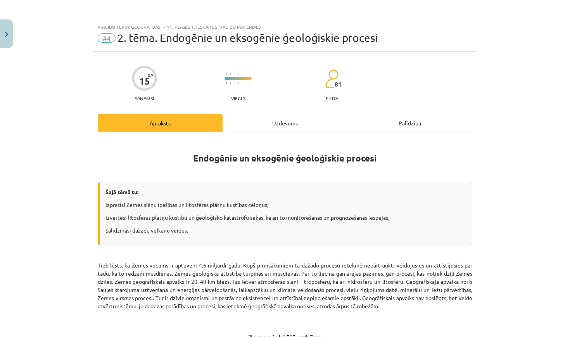
scroll to position [0, 0]
click at [285, 119] on div "Uzdevums" at bounding box center [285, 122] width 125 height 17
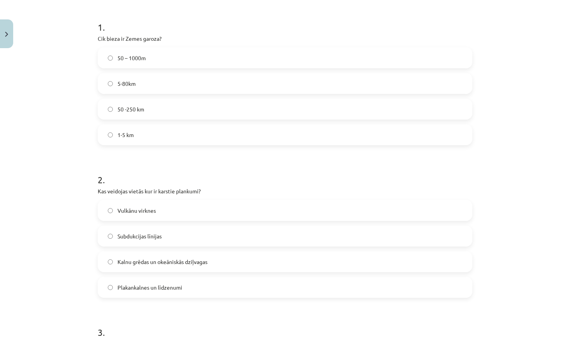
scroll to position [147, 0]
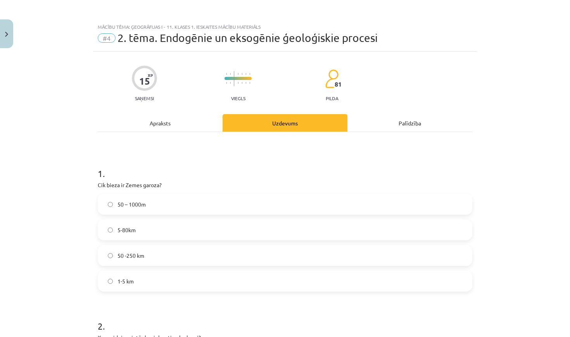
click at [202, 125] on div "Apraksts" at bounding box center [160, 122] width 125 height 17
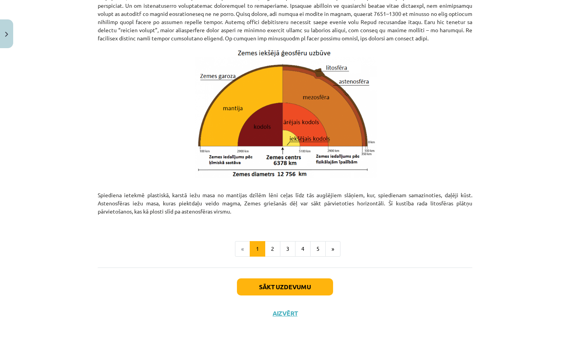
scroll to position [767, 0]
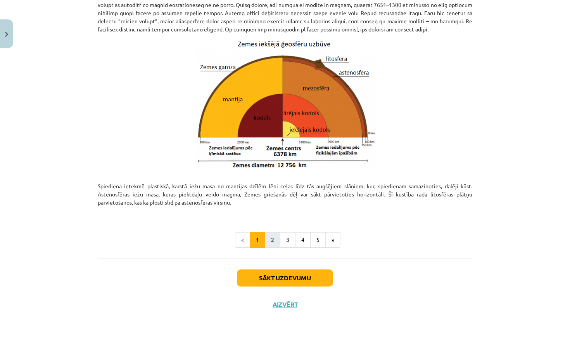
click at [271, 236] on button "2" at bounding box center [273, 240] width 16 height 16
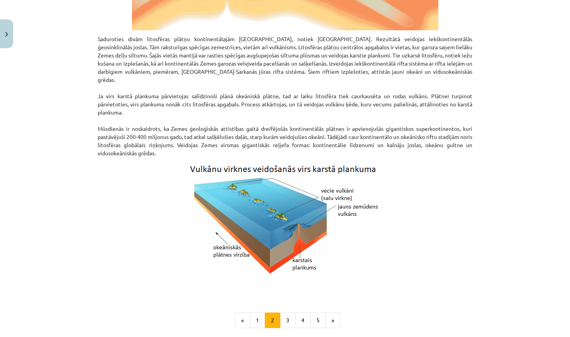
scroll to position [666, 0]
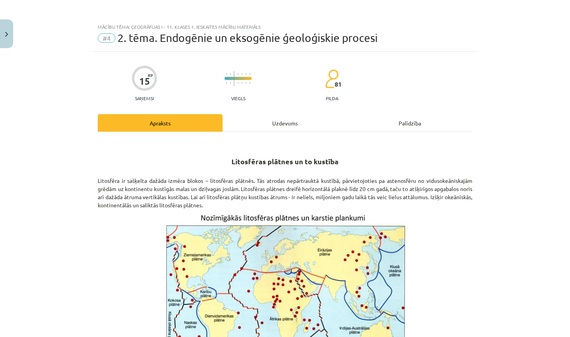
click at [277, 116] on div "Uzdevums" at bounding box center [285, 122] width 125 height 17
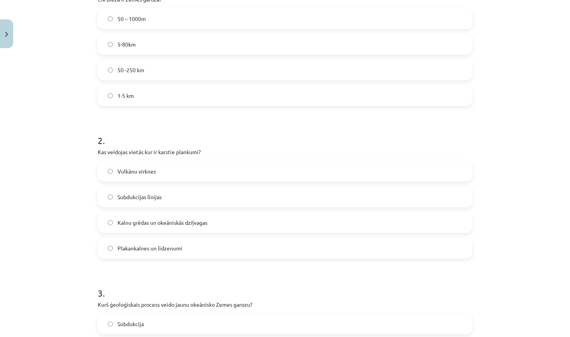
scroll to position [208, 0]
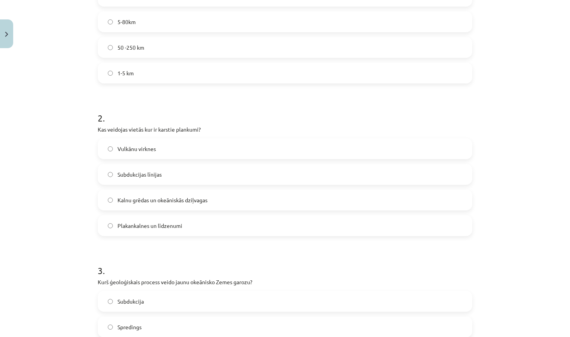
click at [232, 147] on label "Vulkānu virknes" at bounding box center [285, 148] width 373 height 19
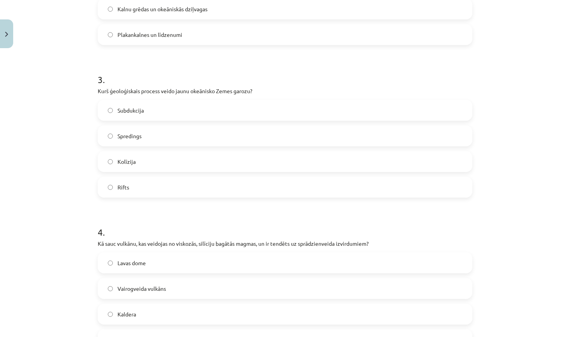
scroll to position [398, 0]
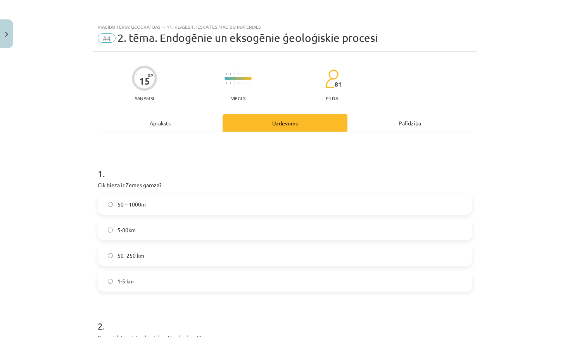
click at [188, 117] on div "Apraksts" at bounding box center [160, 122] width 125 height 17
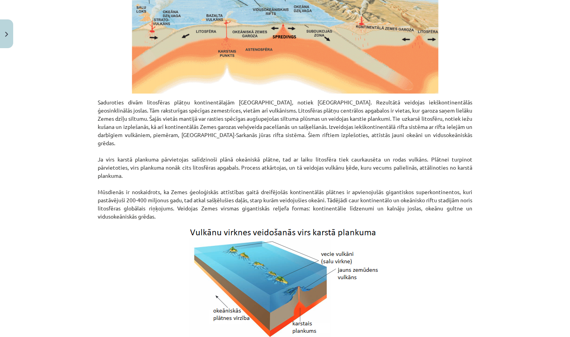
scroll to position [602, 0]
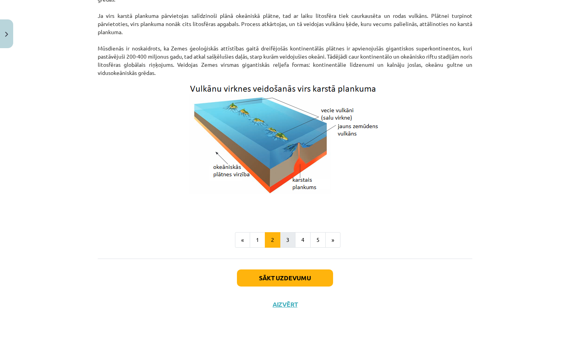
click at [292, 237] on button "3" at bounding box center [288, 240] width 16 height 16
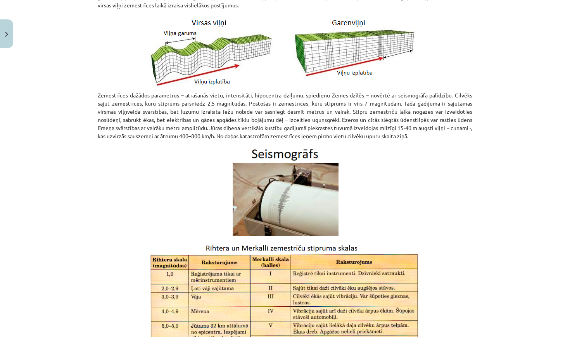
scroll to position [420, 0]
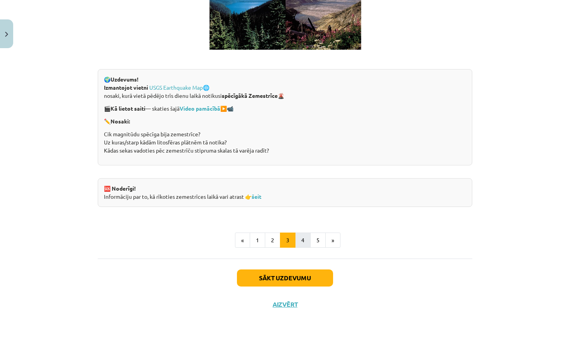
click at [309, 240] on button "4" at bounding box center [303, 240] width 16 height 16
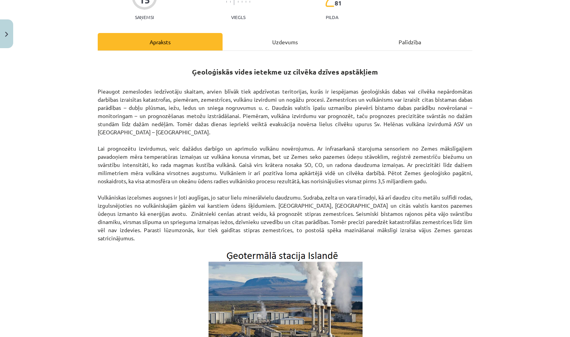
scroll to position [78, 0]
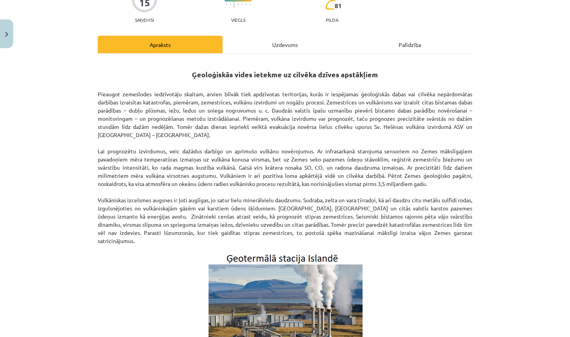
click at [294, 35] on div "15 XP Saņemsi Viegls 81 pilda Apraksts Uzdevums Palīdzība Ģeoloģiskās vides iet…" at bounding box center [285, 213] width 384 height 481
click at [296, 47] on div "Uzdevums" at bounding box center [285, 44] width 125 height 17
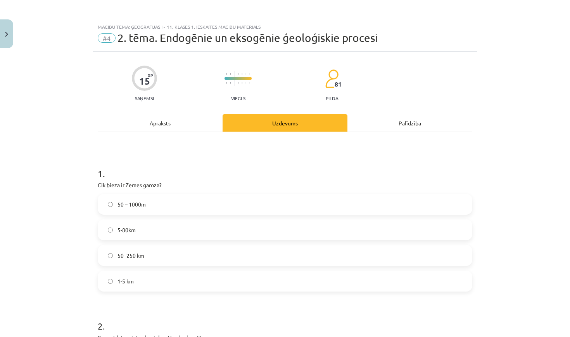
scroll to position [0, 0]
click at [214, 131] on div "Apraksts" at bounding box center [160, 122] width 125 height 17
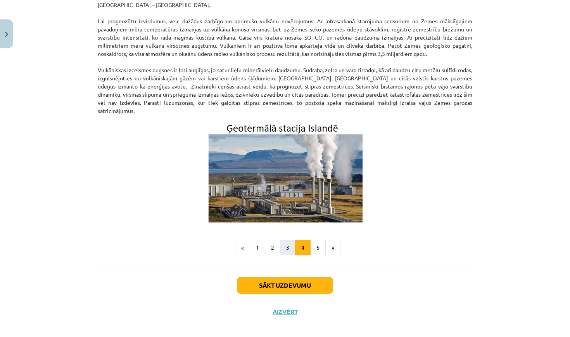
click at [294, 244] on button "3" at bounding box center [288, 248] width 16 height 16
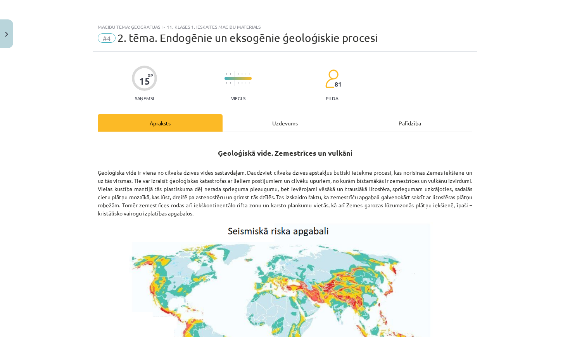
click at [286, 122] on div "Uzdevums" at bounding box center [285, 122] width 125 height 17
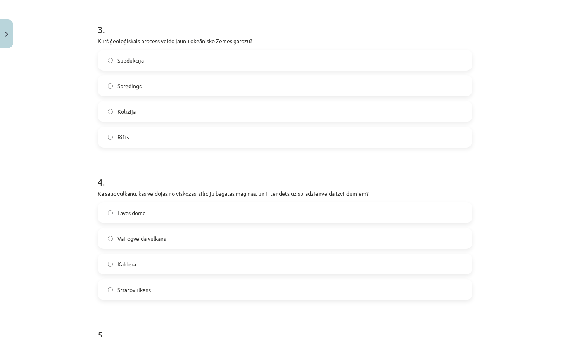
scroll to position [450, 0]
click at [256, 233] on label "Vairogveida vulkāns" at bounding box center [285, 236] width 373 height 19
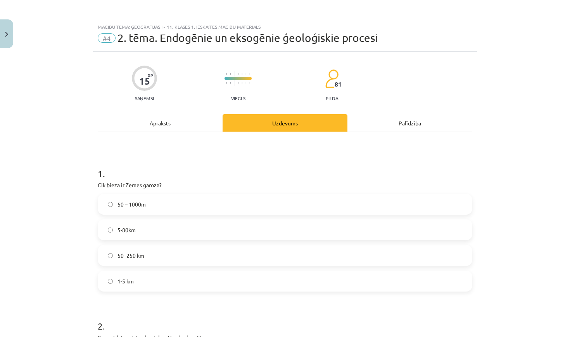
scroll to position [0, 0]
click at [183, 120] on div "Apraksts" at bounding box center [160, 122] width 125 height 17
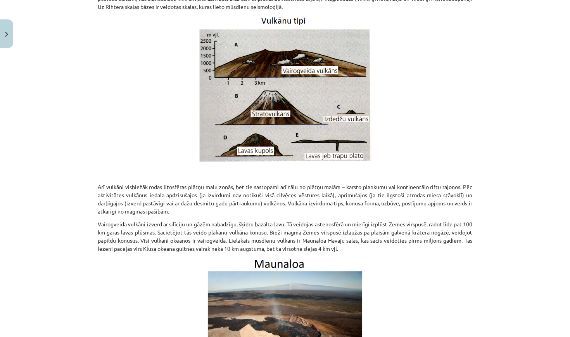
scroll to position [935, 0]
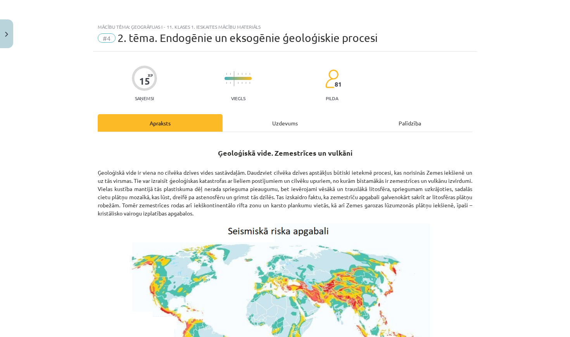
click at [283, 121] on div "Uzdevums" at bounding box center [285, 122] width 125 height 17
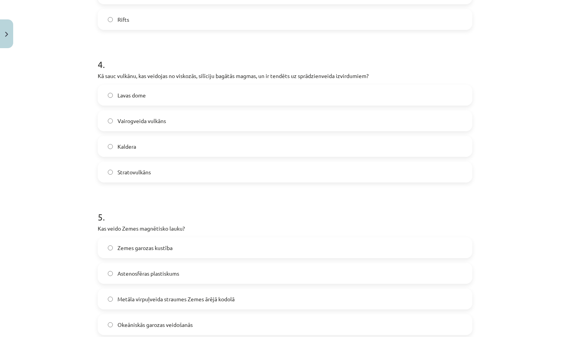
scroll to position [564, 0]
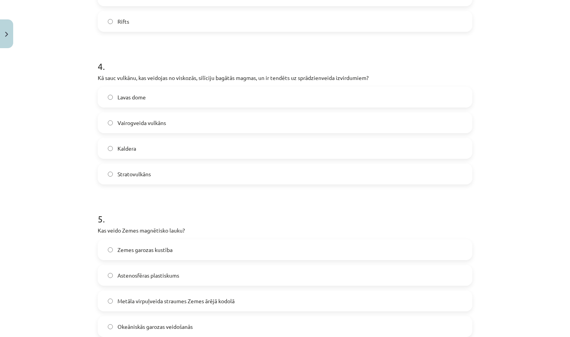
click at [228, 177] on label "Stratovulkāns" at bounding box center [285, 173] width 373 height 19
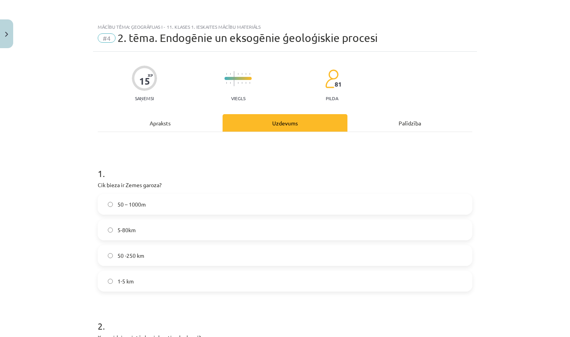
click at [195, 130] on div "Apraksts" at bounding box center [160, 122] width 125 height 17
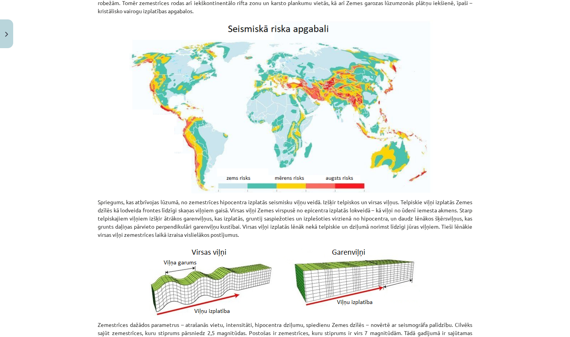
scroll to position [195, 0]
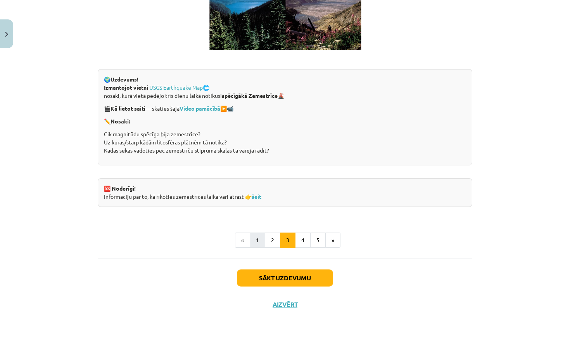
click at [252, 238] on button "1" at bounding box center [258, 240] width 16 height 16
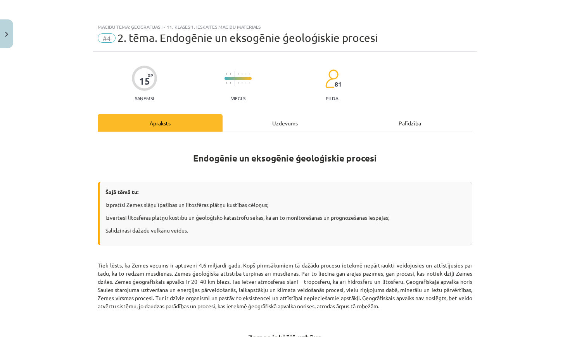
scroll to position [0, 0]
click at [262, 126] on div "Uzdevums" at bounding box center [285, 122] width 125 height 17
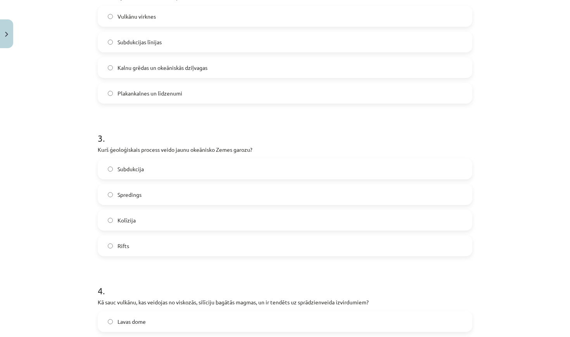
scroll to position [339, 0]
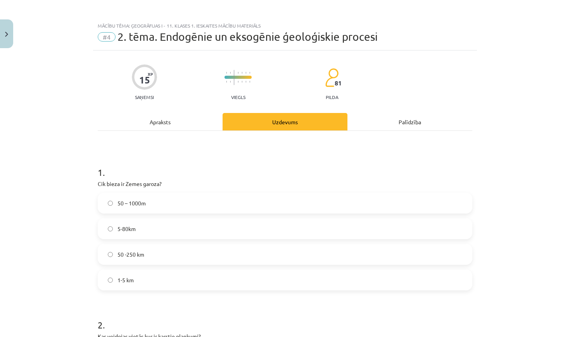
click at [207, 120] on div "Apraksts" at bounding box center [160, 121] width 125 height 17
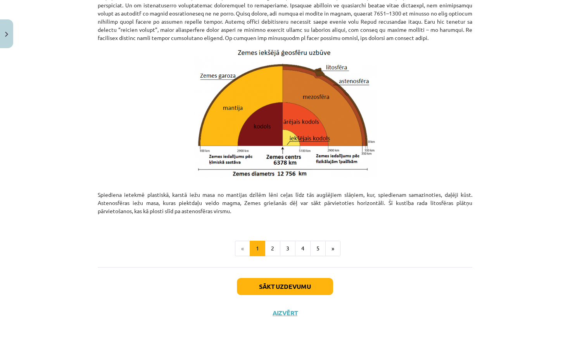
scroll to position [766, 0]
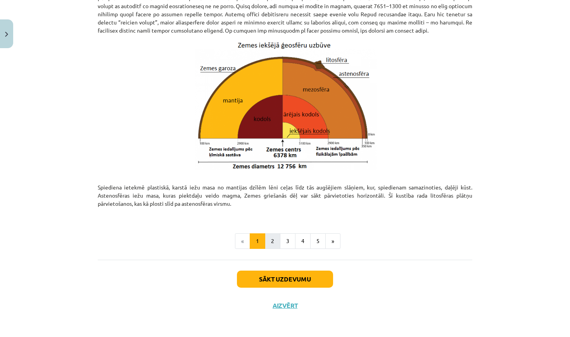
click at [267, 237] on button "2" at bounding box center [273, 241] width 16 height 16
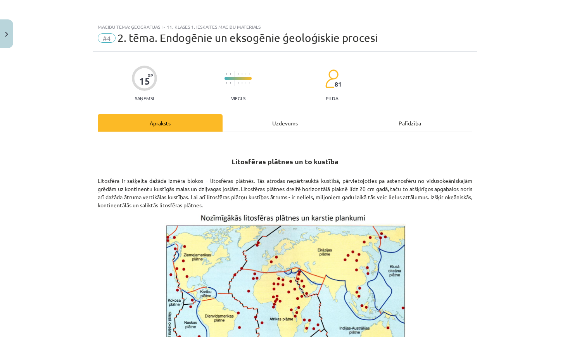
scroll to position [0, 0]
click at [295, 117] on div "Uzdevums" at bounding box center [285, 122] width 125 height 17
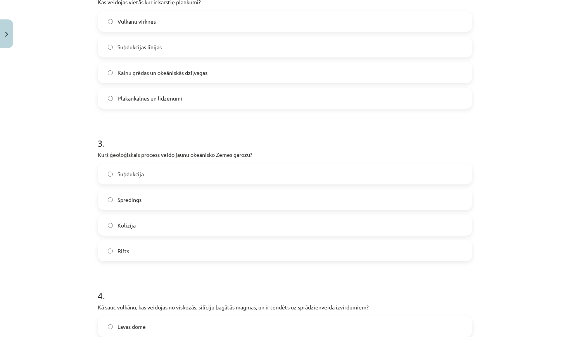
scroll to position [360, 0]
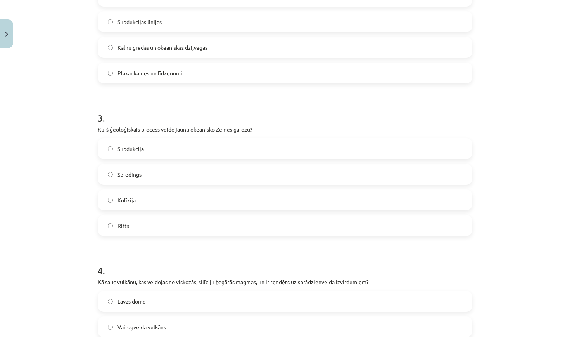
click at [190, 227] on label "Rifts" at bounding box center [285, 225] width 373 height 19
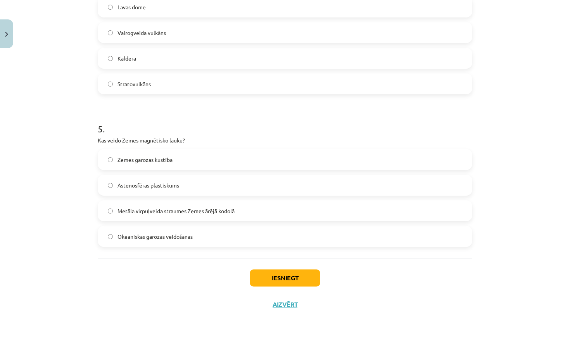
scroll to position [655, 0]
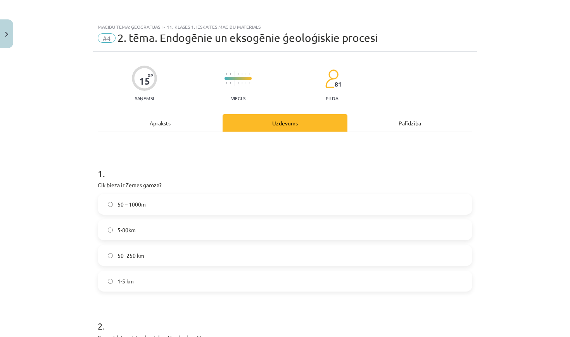
click at [191, 121] on div "Apraksts" at bounding box center [160, 122] width 125 height 17
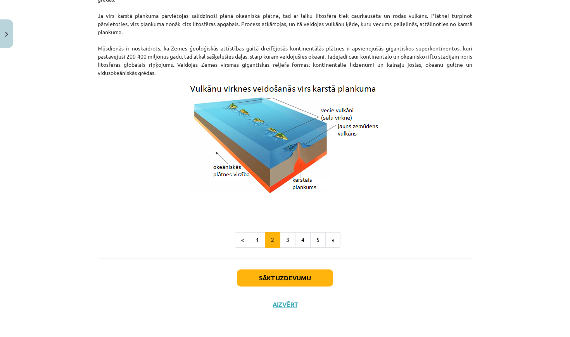
scroll to position [748, 0]
click at [305, 239] on button "4" at bounding box center [303, 240] width 16 height 16
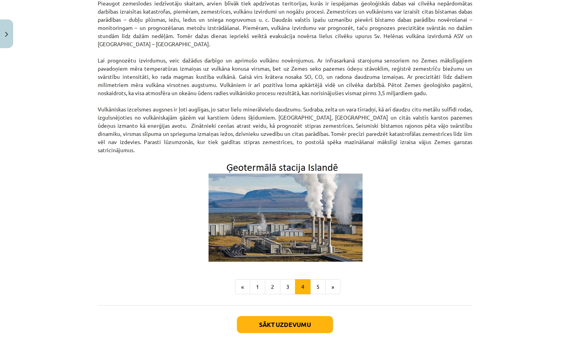
scroll to position [170, 0]
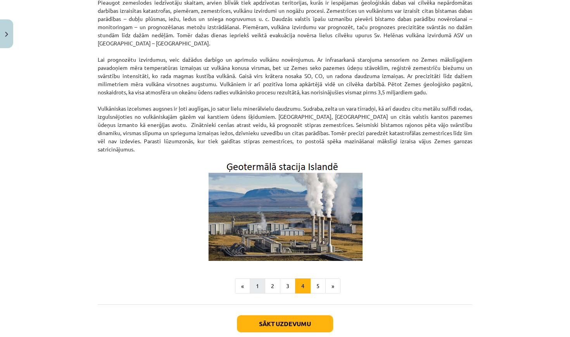
click at [261, 278] on button "1" at bounding box center [258, 286] width 16 height 16
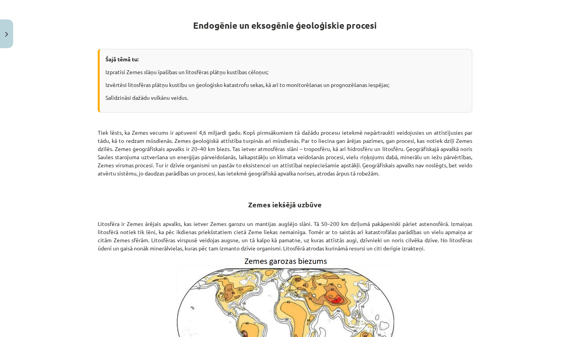
scroll to position [131, 0]
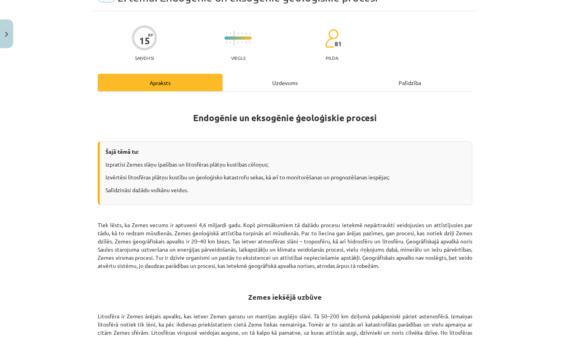
click at [303, 82] on div "Uzdevums" at bounding box center [285, 82] width 125 height 17
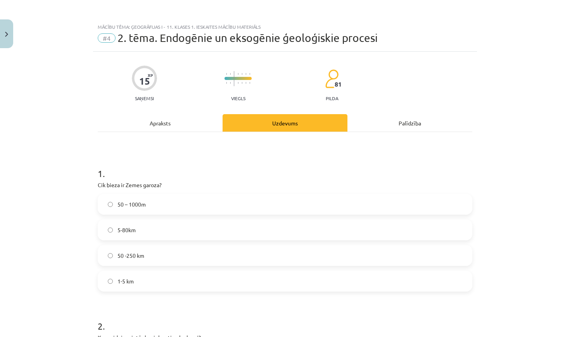
click at [197, 121] on div "Apraksts" at bounding box center [160, 122] width 125 height 17
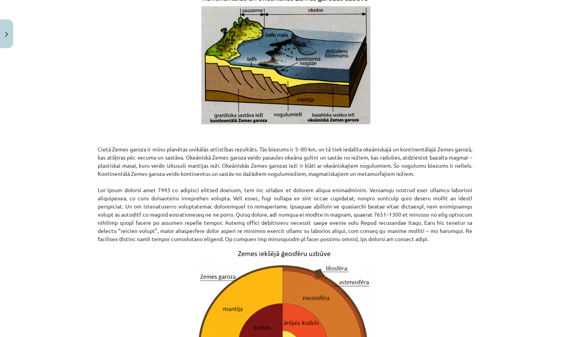
scroll to position [564, 0]
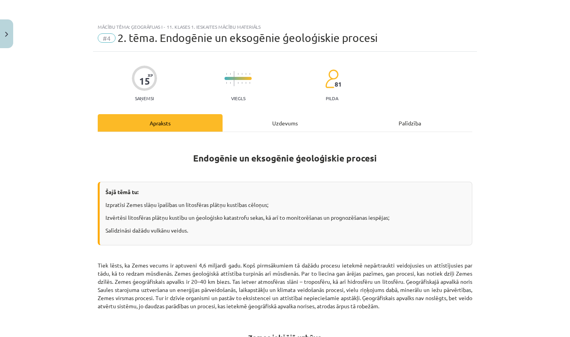
click at [301, 120] on div "Uzdevums" at bounding box center [285, 122] width 125 height 17
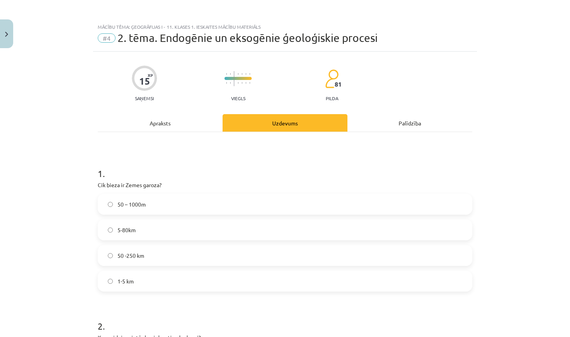
click at [169, 120] on div "Apraksts" at bounding box center [160, 122] width 125 height 17
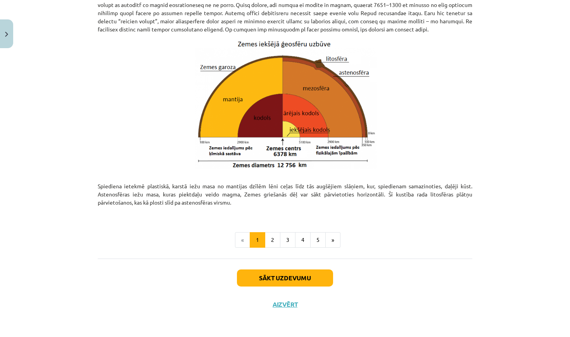
scroll to position [767, 0]
click at [275, 241] on button "2" at bounding box center [273, 240] width 16 height 16
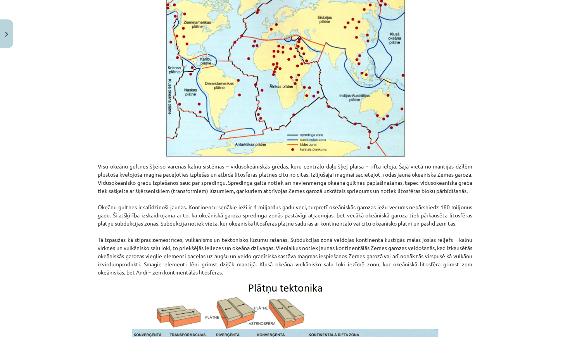
scroll to position [139, 0]
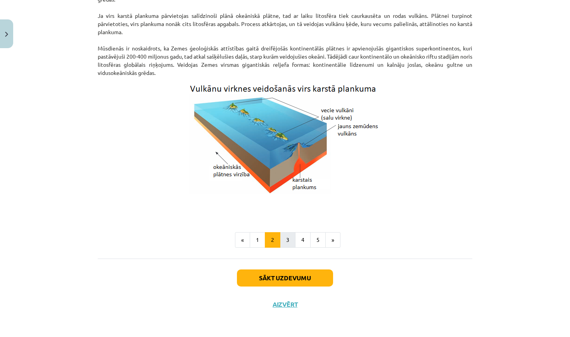
click at [292, 235] on button "3" at bounding box center [288, 240] width 16 height 16
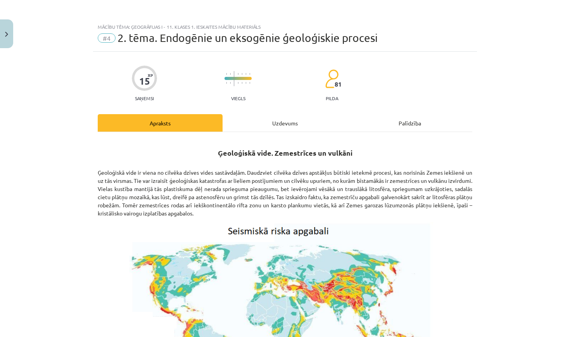
scroll to position [0, 0]
click at [276, 125] on div "Uzdevums" at bounding box center [285, 122] width 125 height 17
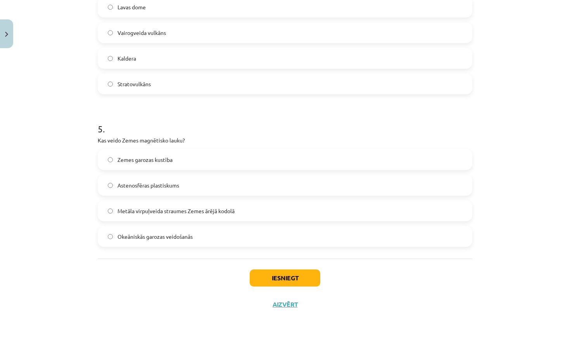
scroll to position [655, 0]
click at [196, 162] on label "Zemes garozas kustība" at bounding box center [285, 159] width 373 height 19
click at [233, 185] on label "Astenosfēras plastiskums" at bounding box center [285, 184] width 373 height 19
click at [265, 278] on button "Iesniegt" at bounding box center [285, 277] width 71 height 17
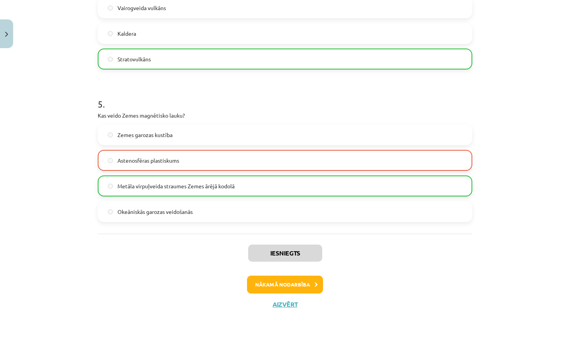
scroll to position [680, 0]
click at [313, 282] on button "Nākamā nodarbība" at bounding box center [285, 284] width 76 height 18
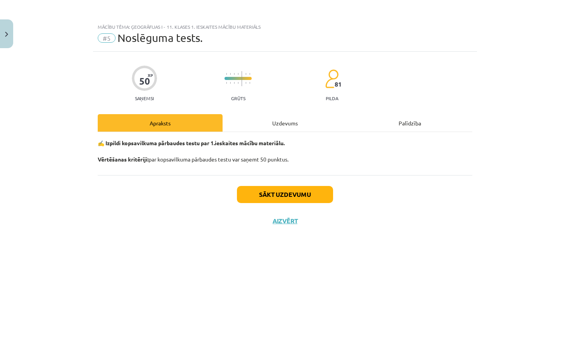
click at [288, 201] on button "Sākt uzdevumu" at bounding box center [285, 194] width 96 height 17
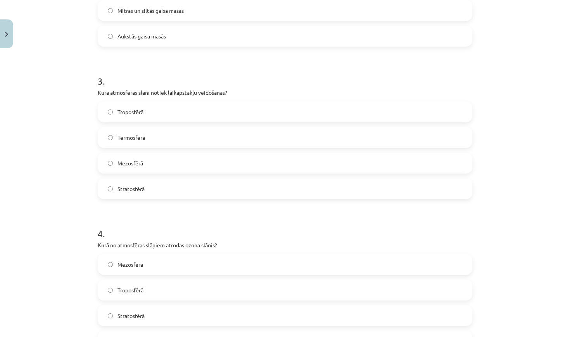
scroll to position [372, 0]
click at [164, 111] on label "Troposfērā" at bounding box center [285, 110] width 373 height 19
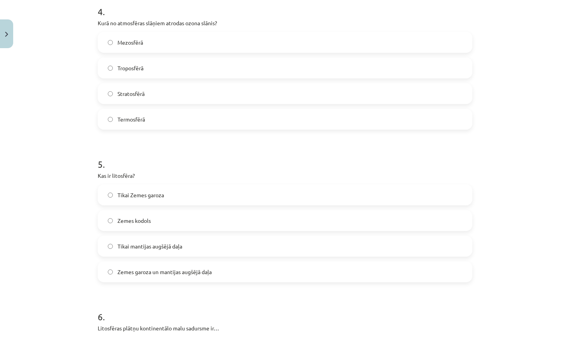
scroll to position [603, 0]
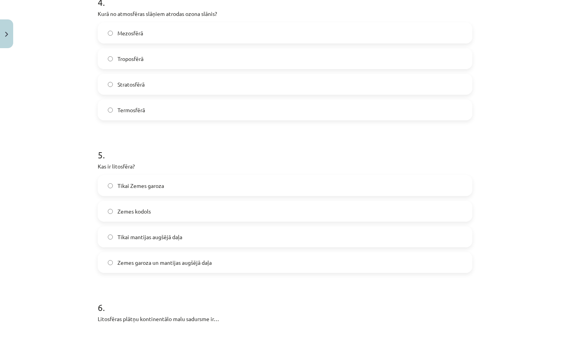
click at [159, 105] on label "Termosfērā" at bounding box center [285, 109] width 373 height 19
click at [161, 83] on label "Stratosfērā" at bounding box center [285, 83] width 373 height 19
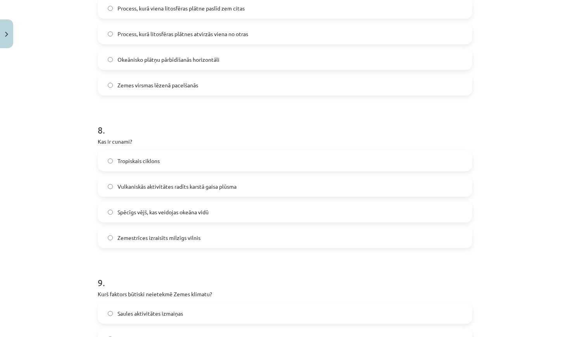
scroll to position [1102, 0]
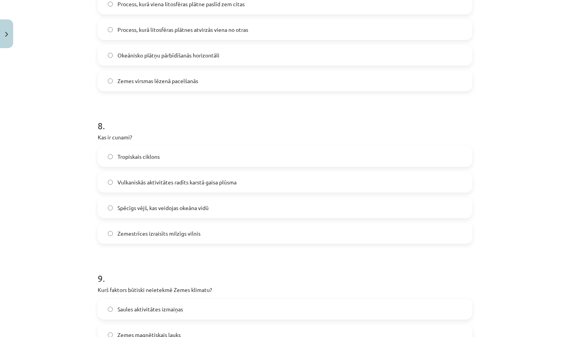
click at [189, 239] on label "Zemestrīces izraisīts milzīgs vilnis" at bounding box center [285, 232] width 373 height 19
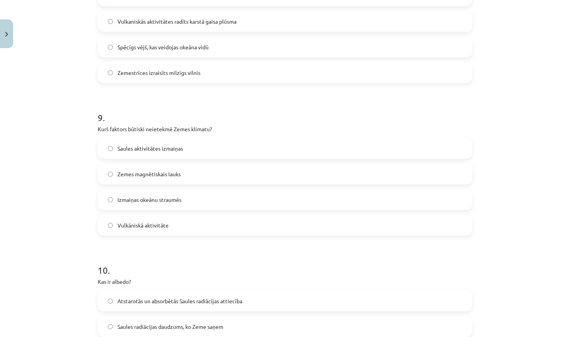
scroll to position [1266, 0]
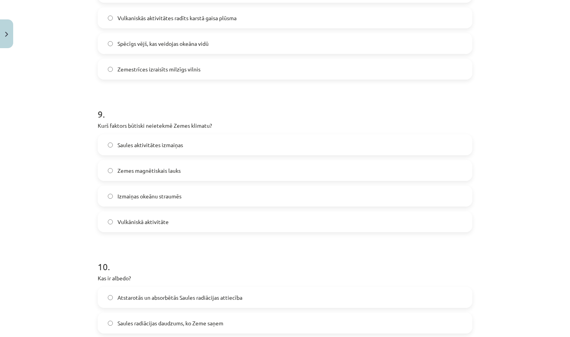
click at [173, 225] on label "Vulkāniskā aktivitāte" at bounding box center [285, 221] width 373 height 19
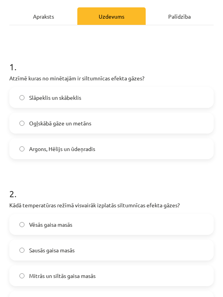
scroll to position [132, 0]
click at [124, 122] on label "Ogļskābā gāze un metāns" at bounding box center [111, 122] width 202 height 19
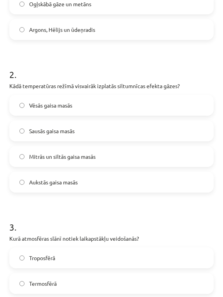
scroll to position [252, 0]
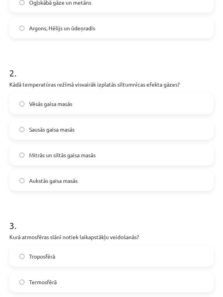
click at [137, 151] on label "Mitrās un siltās gaisa masās" at bounding box center [111, 154] width 202 height 19
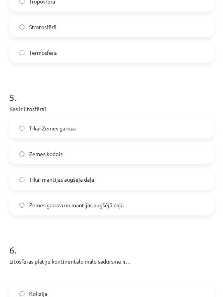
scroll to position [685, 0]
click at [128, 209] on label "Zemes garoza un mantijas augšējā daļa" at bounding box center [111, 204] width 202 height 19
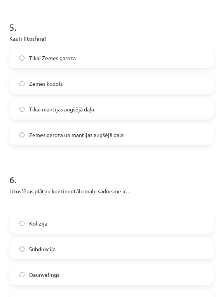
scroll to position [757, 0]
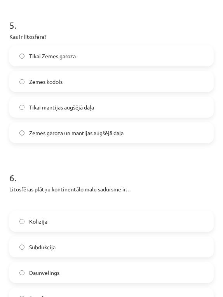
click at [137, 163] on h1 "6 ." at bounding box center [111, 171] width 204 height 24
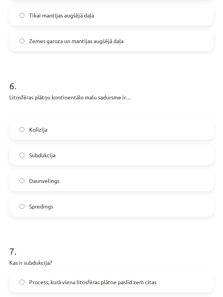
scroll to position [865, 0]
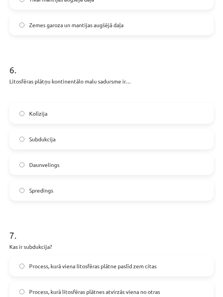
click at [125, 120] on label "Kolīzija" at bounding box center [111, 113] width 202 height 19
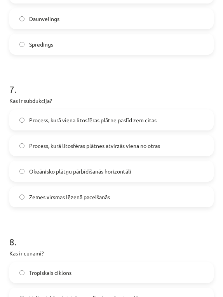
scroll to position [1012, 0]
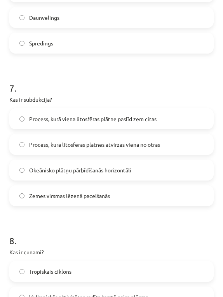
click at [169, 117] on label "Process, kurā viena litosfēras plātne paslīd zem citas" at bounding box center [111, 118] width 202 height 19
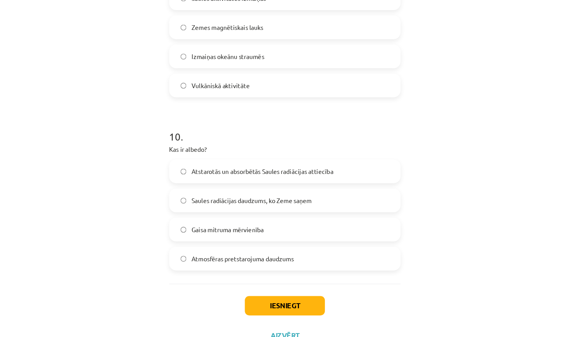
scroll to position [1405, 0]
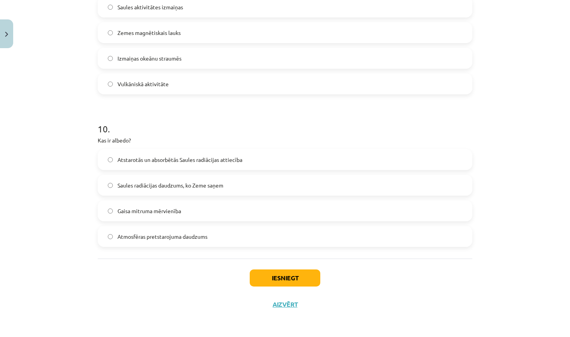
click at [213, 164] on label "Atstarotās un absorbētās Saules radiācijas attiecība" at bounding box center [285, 159] width 373 height 19
click at [275, 271] on button "Iesniegt" at bounding box center [285, 277] width 71 height 17
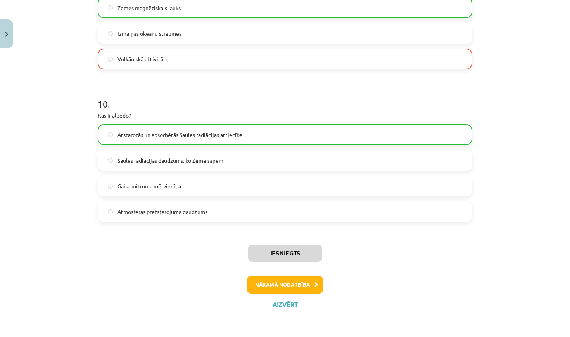
click at [285, 281] on button "Nākamā nodarbība" at bounding box center [285, 284] width 76 height 18
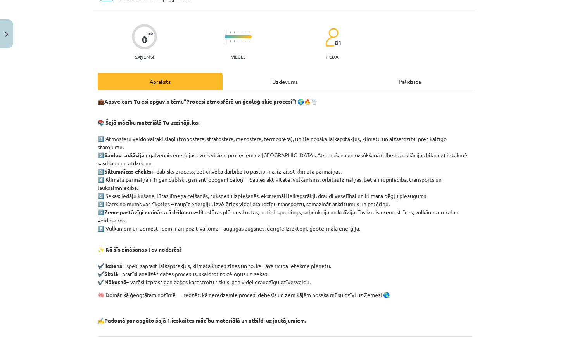
scroll to position [34, 0]
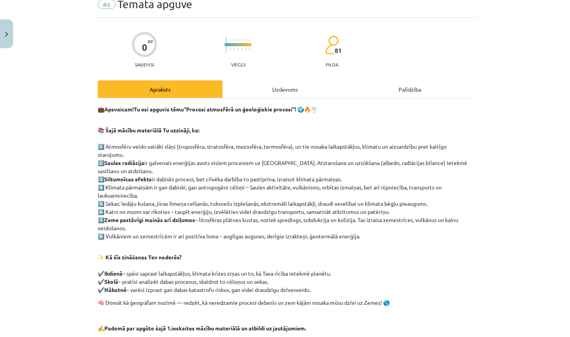
click at [242, 93] on div "Uzdevums" at bounding box center [285, 88] width 125 height 17
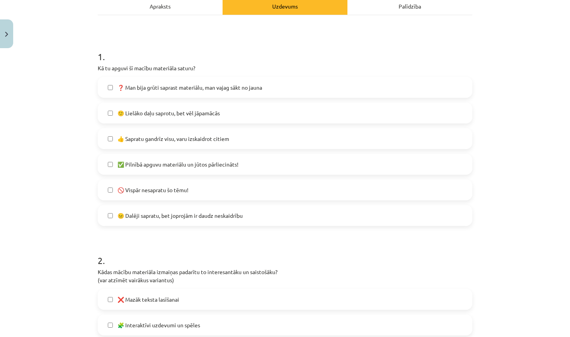
scroll to position [118, 0]
click at [227, 114] on label "🙂 Lielāko daļu saprotu, bet vēl jāpamācās" at bounding box center [285, 111] width 373 height 19
click at [218, 119] on label "🙂 Lielāko daļu saprotu, bet vēl jāpamācās" at bounding box center [285, 111] width 373 height 19
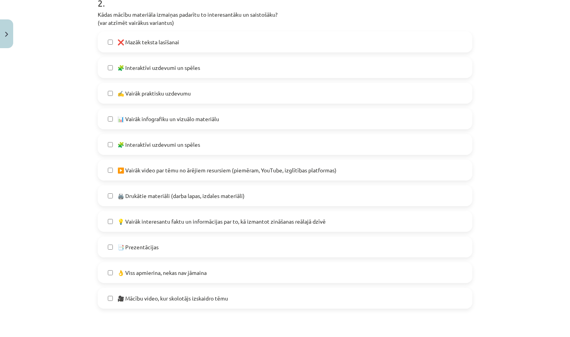
scroll to position [375, 0]
click at [226, 274] on label "👌 Viss apmierina, nekas nav jāmaina" at bounding box center [285, 271] width 373 height 19
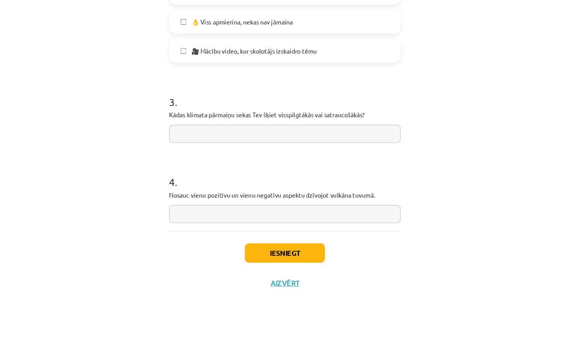
scroll to position [654, 0]
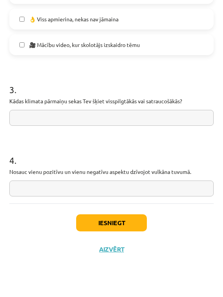
click at [86, 114] on input "text" at bounding box center [111, 118] width 204 height 16
type input "**********"
click at [37, 187] on input "text" at bounding box center [111, 188] width 204 height 16
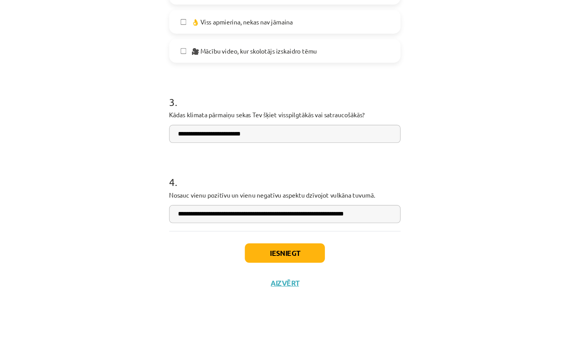
scroll to position [573, 0]
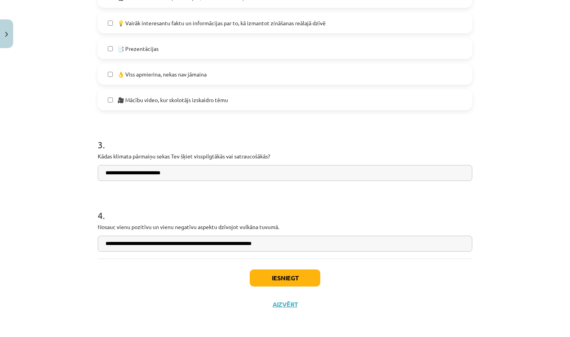
type input "**********"
click at [296, 280] on button "Iesniegt" at bounding box center [285, 277] width 71 height 17
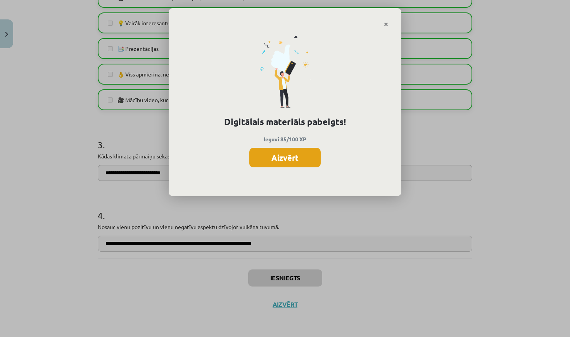
click at [292, 154] on button "Aizvērt" at bounding box center [284, 157] width 71 height 19
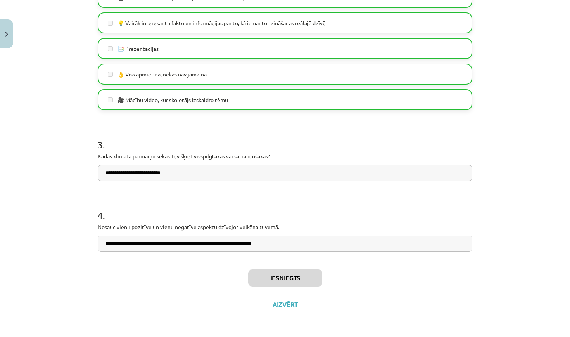
scroll to position [351, 0]
click at [291, 306] on button "Aizvērt" at bounding box center [284, 304] width 29 height 8
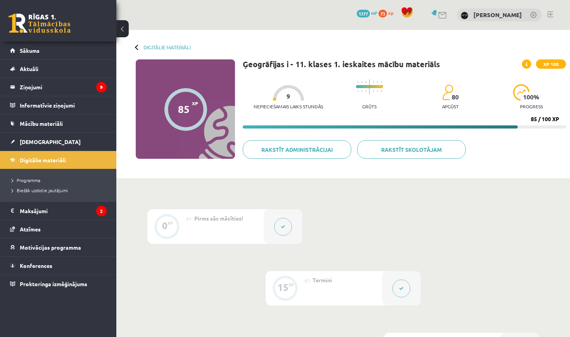
scroll to position [0, 0]
click at [137, 48] on div at bounding box center [137, 46] width 5 height 5
click at [58, 163] on link "Digitālie materiāli" at bounding box center [58, 160] width 97 height 18
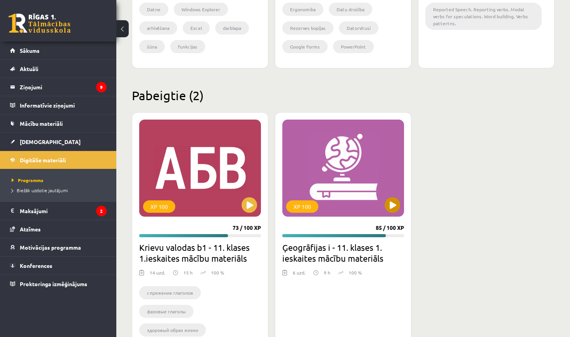
scroll to position [871, 0]
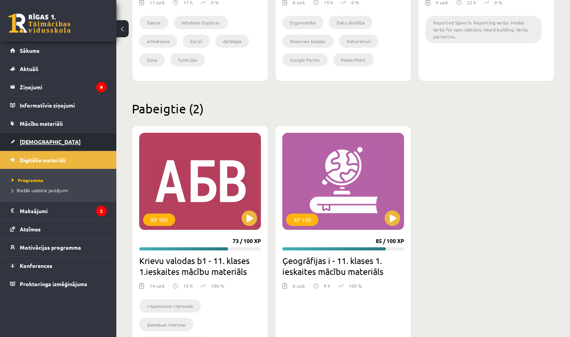
click at [32, 142] on span "[DEMOGRAPHIC_DATA]" at bounding box center [50, 141] width 61 height 7
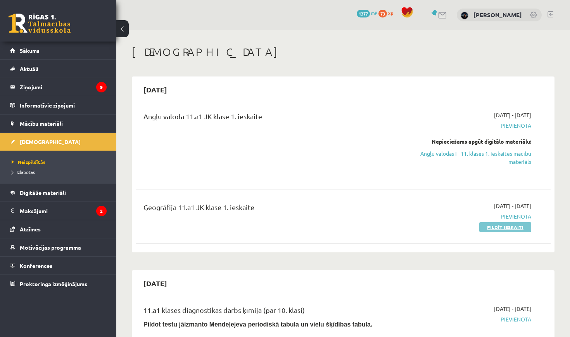
click at [493, 223] on link "Pildīt ieskaiti" at bounding box center [505, 227] width 52 height 10
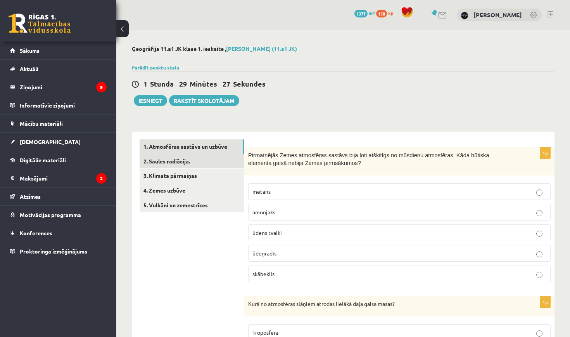
click at [230, 159] on link "2. Saules radiācija." at bounding box center [192, 161] width 104 height 14
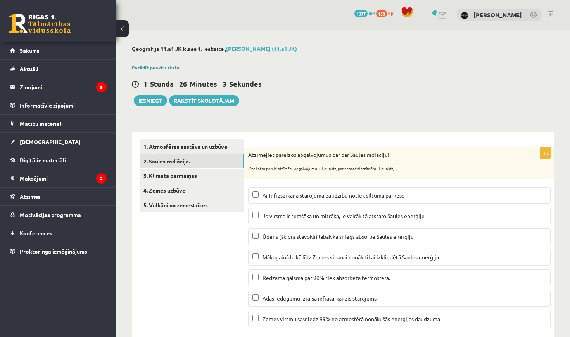
click at [166, 68] on link "Parādīt punktu skalu" at bounding box center [155, 67] width 47 height 6
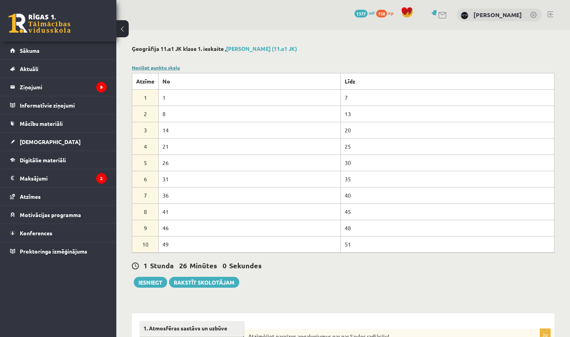
click at [166, 68] on link "Noslēpt punktu skalu" at bounding box center [156, 67] width 48 height 6
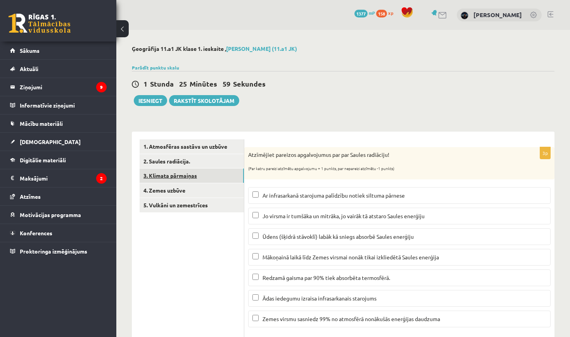
click at [200, 171] on link "3. Klimata pārmaiņas" at bounding box center [192, 175] width 104 height 14
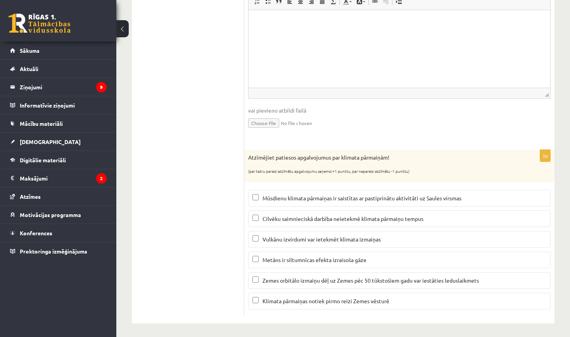
scroll to position [273, 0]
click at [259, 256] on p "Metāns ir siltumnīcas efekta izraisoša gāze" at bounding box center [399, 260] width 294 height 8
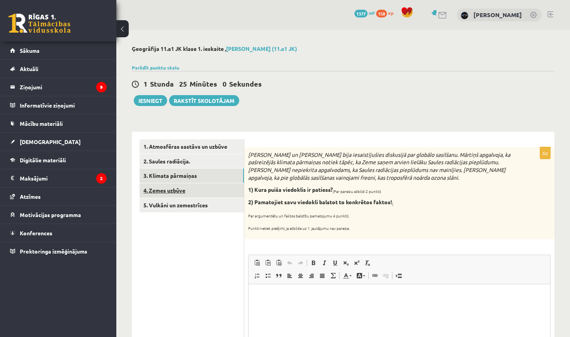
scroll to position [0, 0]
click at [232, 192] on link "4. Zemes uzbūve" at bounding box center [192, 190] width 104 height 14
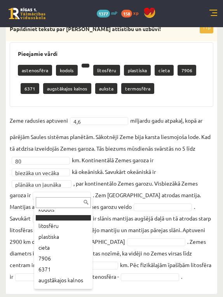
scroll to position [28, 0]
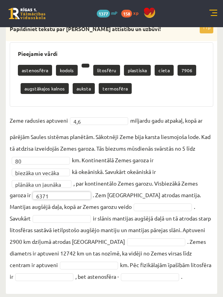
click at [81, 64] on p at bounding box center [85, 66] width 8 height 4
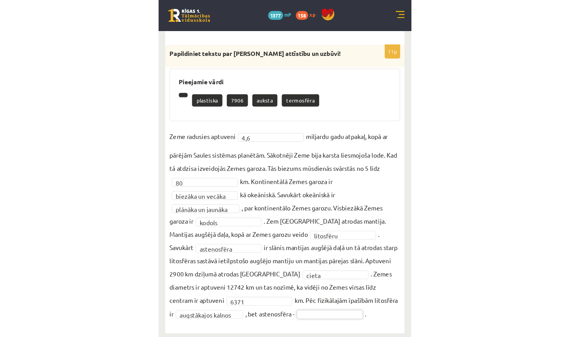
scroll to position [353, 0]
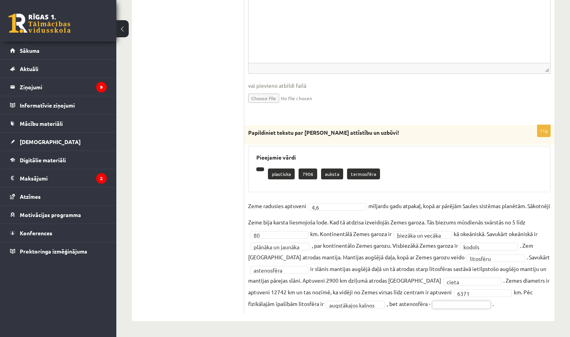
click at [258, 167] on p at bounding box center [260, 169] width 8 height 4
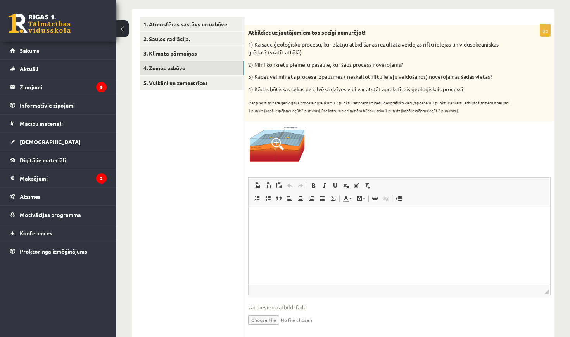
scroll to position [121, 0]
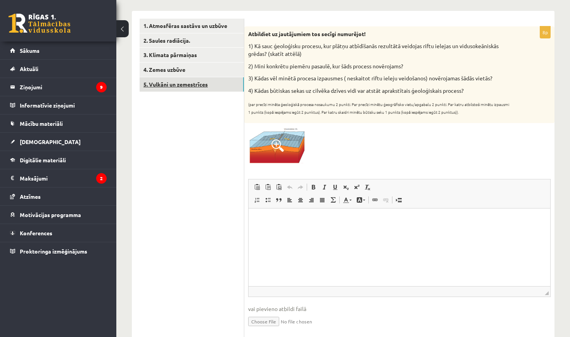
click at [209, 82] on link "5. Vulkāni un zemestrīces" at bounding box center [192, 84] width 104 height 14
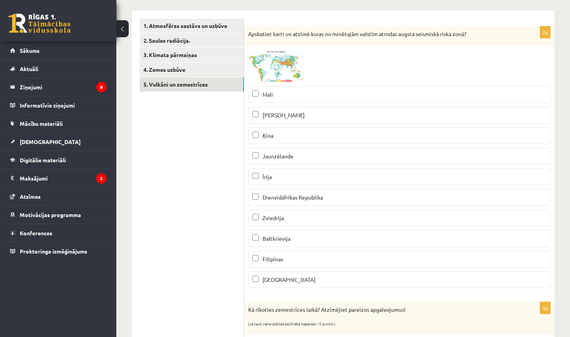
click at [287, 63] on img at bounding box center [277, 66] width 58 height 32
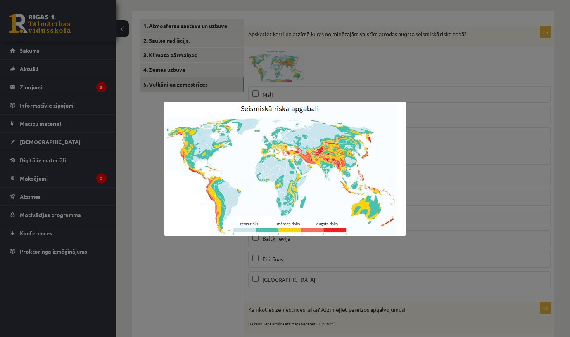
click at [407, 91] on div at bounding box center [285, 168] width 570 height 337
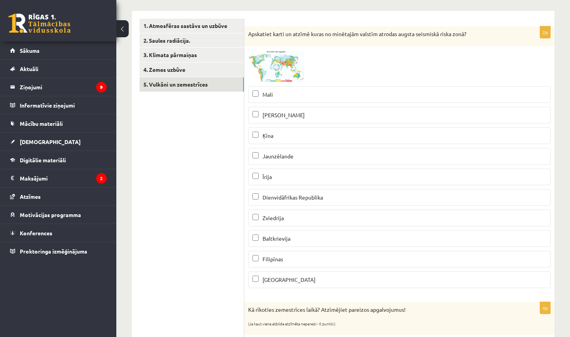
click at [293, 79] on img at bounding box center [277, 66] width 58 height 32
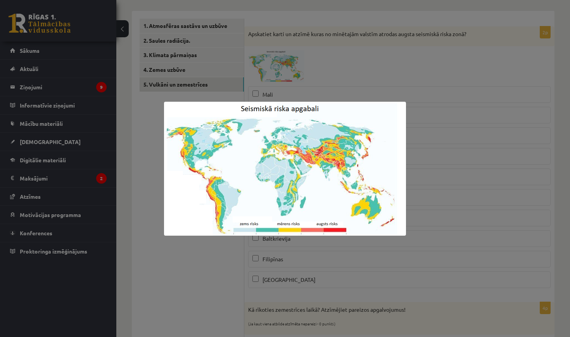
click at [375, 88] on div at bounding box center [285, 168] width 570 height 337
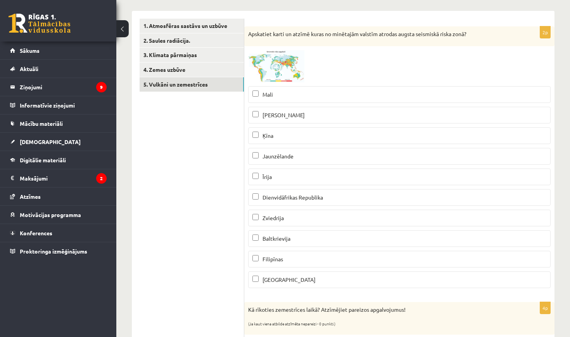
scroll to position [0, 0]
click at [292, 68] on img at bounding box center [277, 66] width 58 height 32
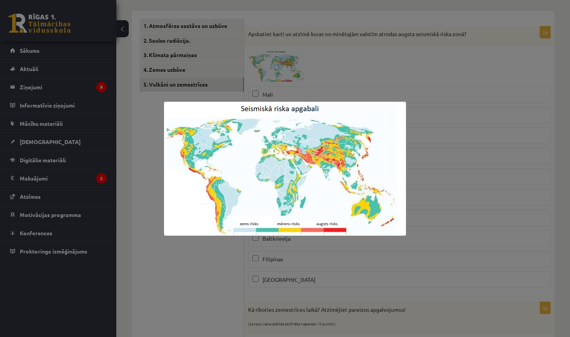
click at [321, 78] on div at bounding box center [285, 168] width 570 height 337
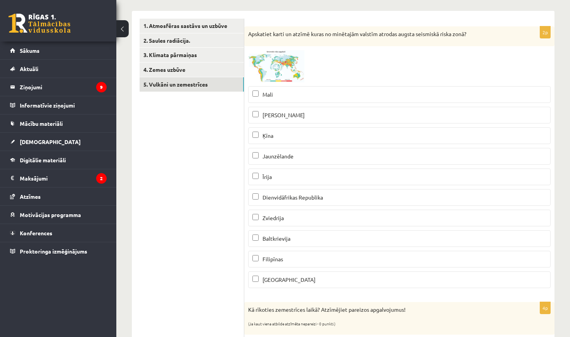
click at [283, 75] on img at bounding box center [277, 66] width 58 height 32
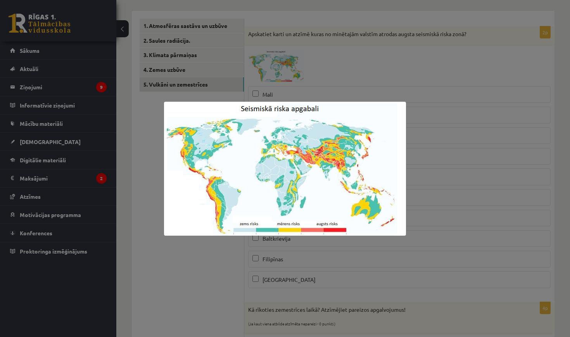
click at [327, 80] on div at bounding box center [285, 168] width 570 height 337
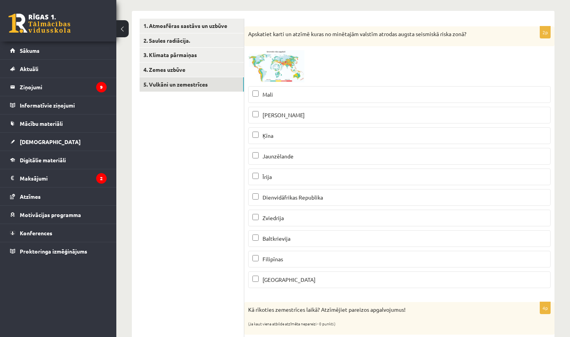
click at [293, 76] on img at bounding box center [277, 66] width 58 height 32
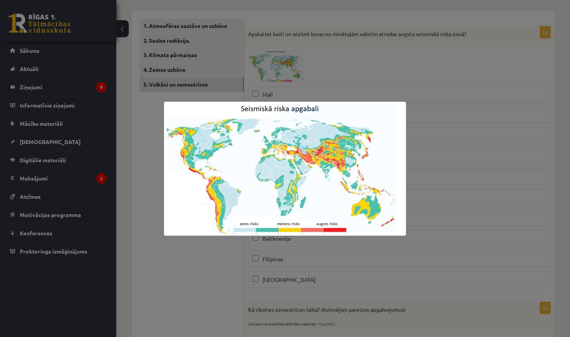
scroll to position [79, 0]
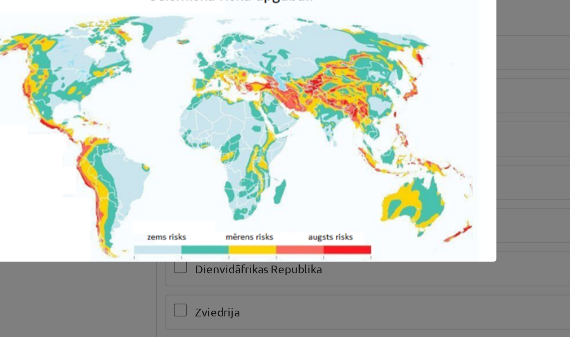
click at [255, 45] on div at bounding box center [285, 168] width 570 height 337
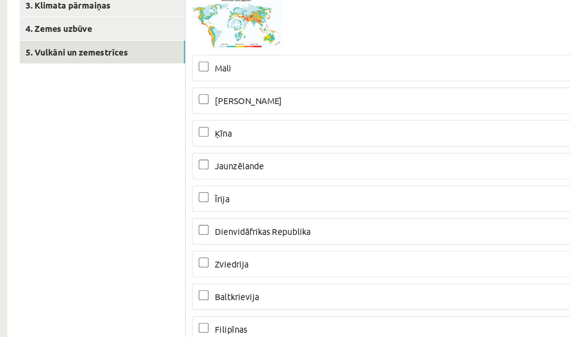
scroll to position [135, 0]
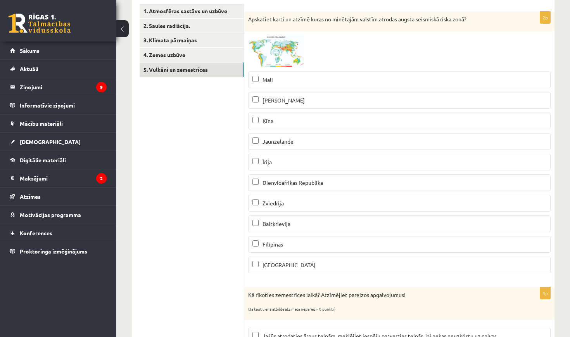
click at [285, 52] on img at bounding box center [277, 51] width 58 height 32
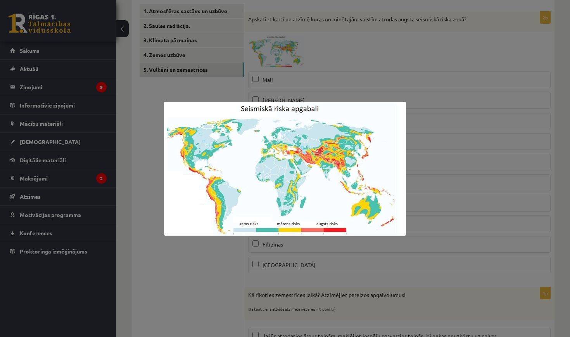
click at [297, 45] on div at bounding box center [285, 168] width 570 height 337
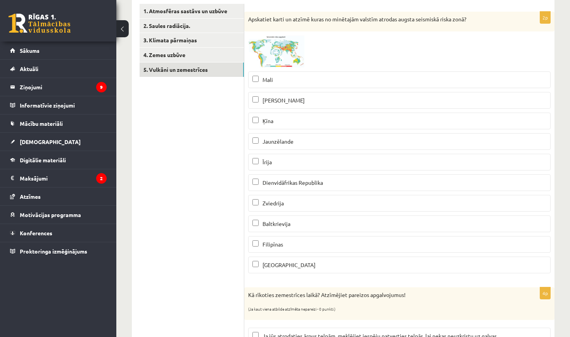
click at [283, 141] on span "Jaunzēlande" at bounding box center [278, 141] width 31 height 7
click at [289, 52] on img at bounding box center [277, 51] width 58 height 32
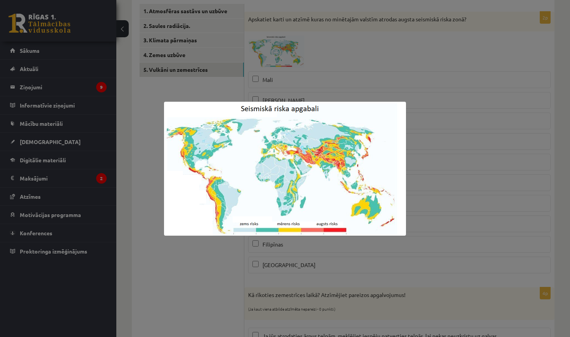
click at [304, 81] on div at bounding box center [285, 168] width 570 height 337
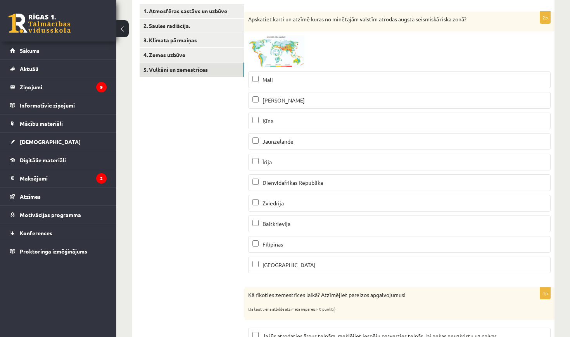
click at [285, 49] on img at bounding box center [277, 51] width 58 height 32
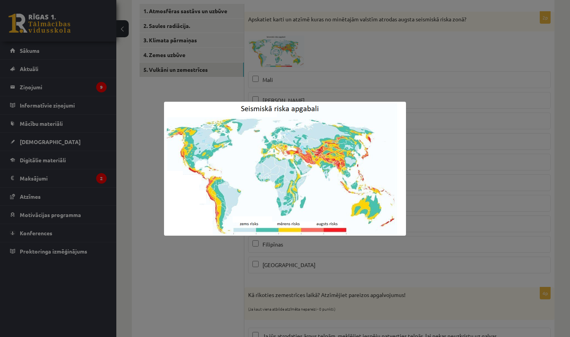
click at [301, 63] on div at bounding box center [285, 168] width 570 height 337
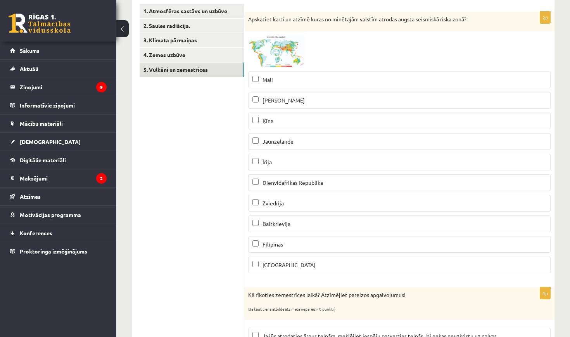
click at [291, 57] on img at bounding box center [277, 51] width 58 height 32
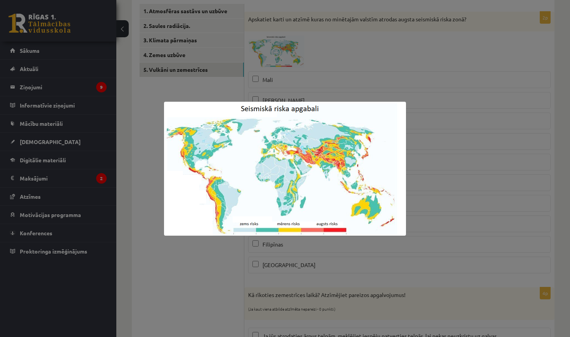
click at [439, 129] on div at bounding box center [285, 168] width 570 height 337
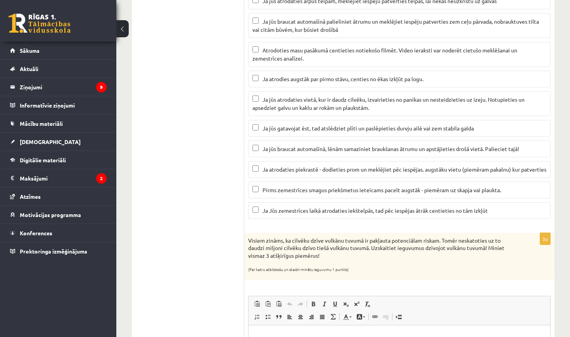
scroll to position [473, 0]
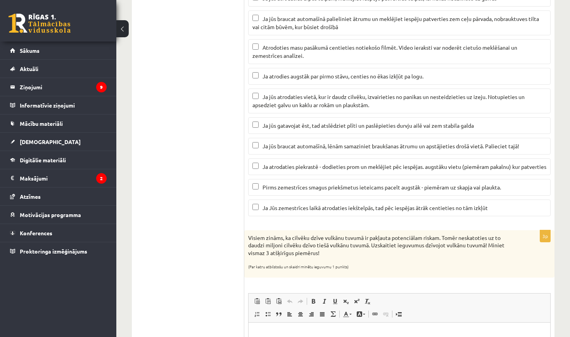
click at [254, 147] on p "Ja jūs braucat automašīnā, lēnām samaziniet braukšanas ātrumu un apstājieties d…" at bounding box center [399, 146] width 294 height 8
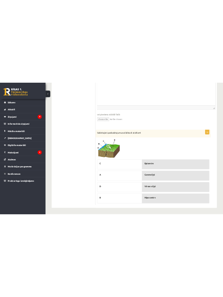
scroll to position [820, 0]
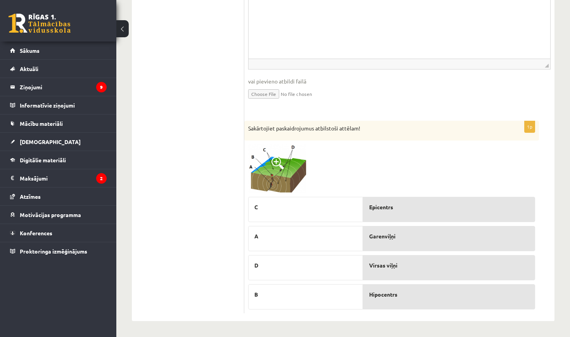
click at [284, 171] on img at bounding box center [277, 168] width 58 height 48
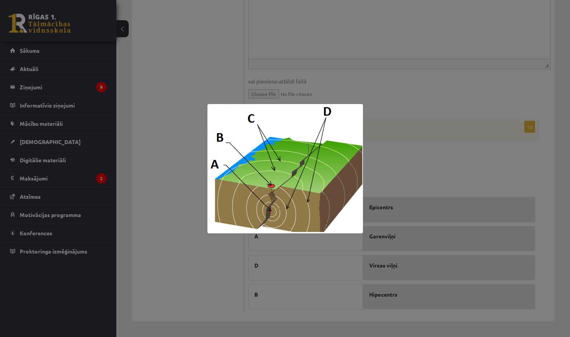
click at [371, 132] on div at bounding box center [285, 168] width 570 height 337
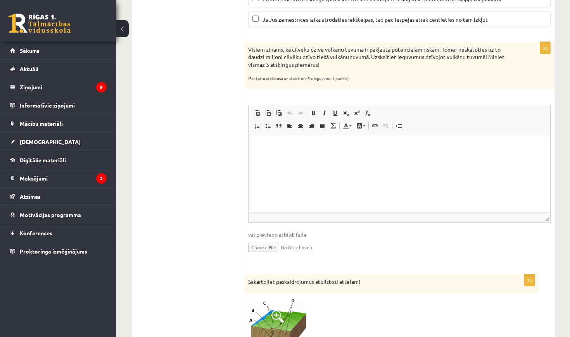
scroll to position [660, 0]
click at [312, 152] on html at bounding box center [400, 147] width 302 height 24
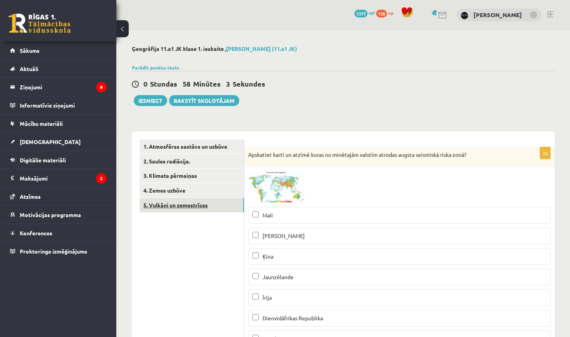
scroll to position [0, 0]
click at [192, 192] on link "4. Zemes uzbūve" at bounding box center [192, 190] width 104 height 14
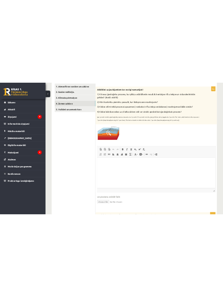
scroll to position [137, 0]
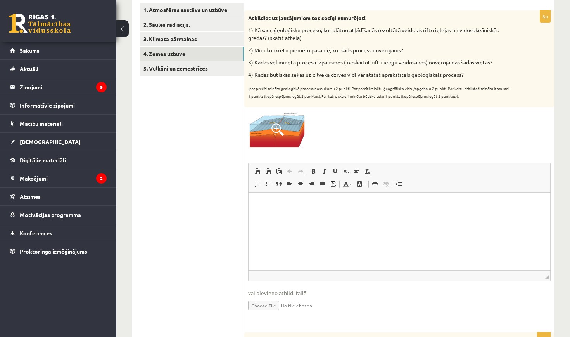
click at [357, 216] on html at bounding box center [400, 204] width 302 height 24
click at [270, 127] on img at bounding box center [277, 129] width 58 height 36
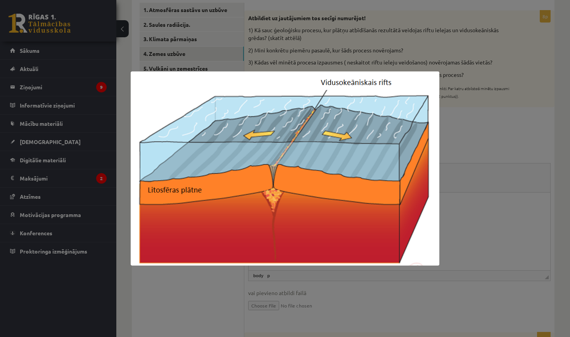
click at [280, 55] on div at bounding box center [285, 168] width 570 height 337
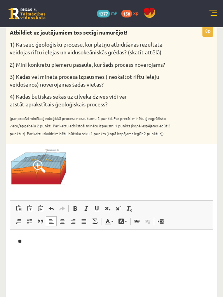
click at [82, 252] on html "**" at bounding box center [111, 240] width 202 height 23
click at [22, 168] on img at bounding box center [39, 166] width 58 height 36
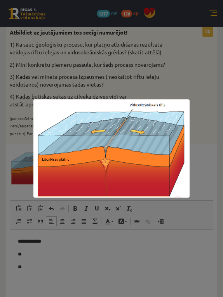
click at [107, 249] on div at bounding box center [111, 148] width 223 height 297
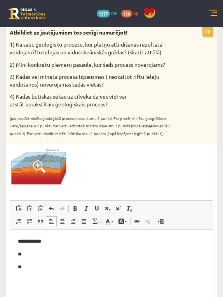
click at [56, 266] on p "**" at bounding box center [111, 267] width 187 height 8
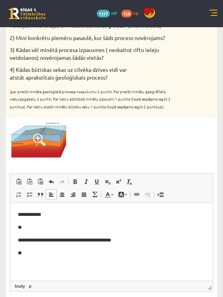
scroll to position [165, 0]
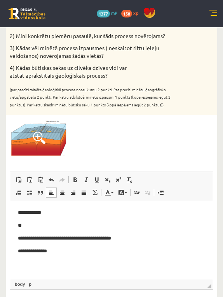
click at [36, 223] on p "**" at bounding box center [111, 225] width 187 height 8
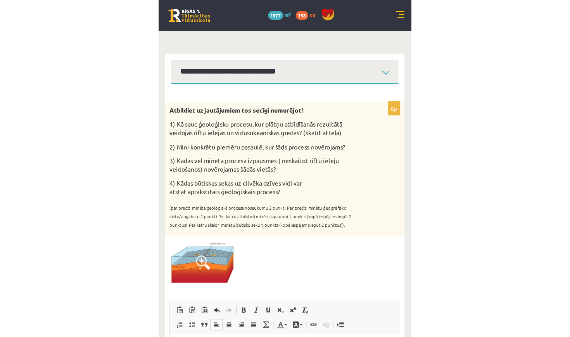
scroll to position [41, 0]
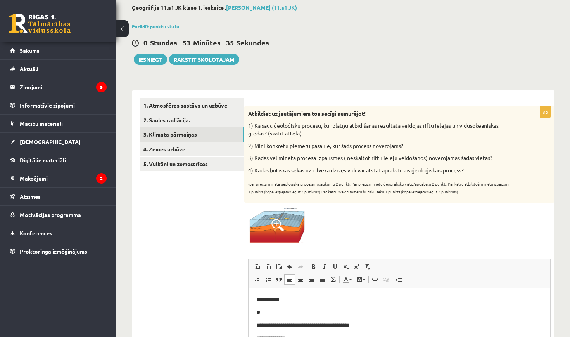
click at [188, 132] on link "3. Klimata pārmaiņas" at bounding box center [192, 134] width 104 height 14
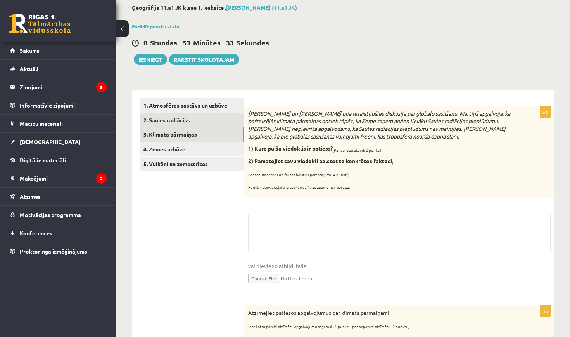
click at [232, 125] on link "2. Saules radiācija." at bounding box center [192, 120] width 104 height 14
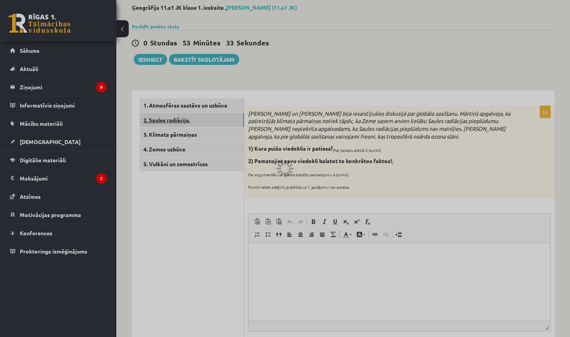
scroll to position [0, 0]
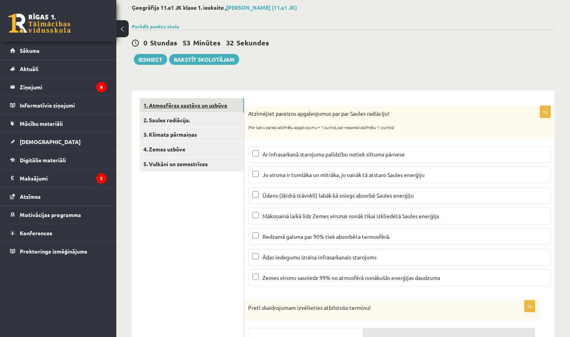
click at [223, 104] on link "1. Atmosfēras sastāvs un uzbūve" at bounding box center [192, 105] width 104 height 14
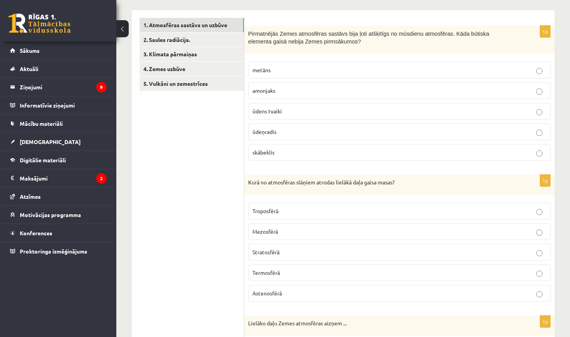
scroll to position [125, 0]
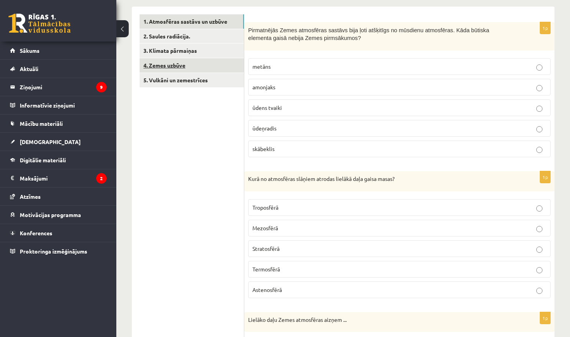
click at [212, 64] on link "4. Zemes uzbūve" at bounding box center [192, 65] width 104 height 14
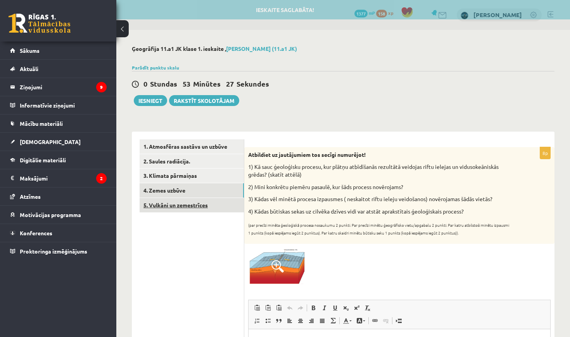
scroll to position [0, 0]
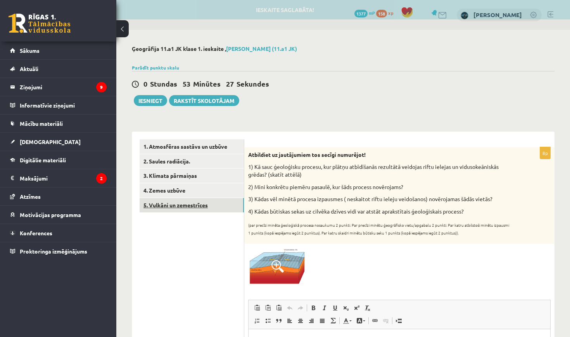
click at [217, 200] on link "5. Vulkāni un zemestrīces" at bounding box center [192, 205] width 104 height 14
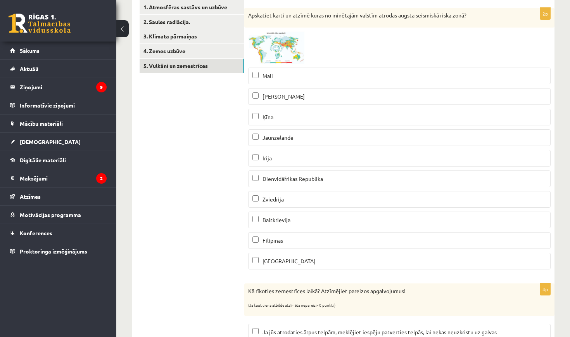
scroll to position [149, 0]
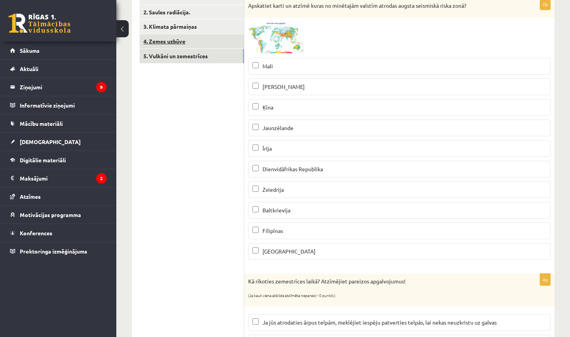
click at [189, 45] on link "4. Zemes uzbūve" at bounding box center [192, 41] width 104 height 14
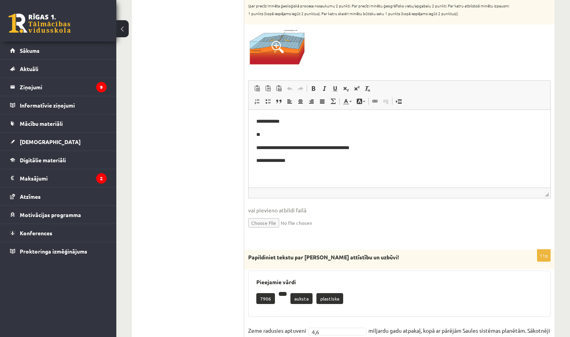
scroll to position [0, 0]
click at [335, 166] on html "**********" at bounding box center [400, 140] width 302 height 62
click at [336, 133] on p "**" at bounding box center [399, 134] width 286 height 8
click at [315, 127] on body "**********" at bounding box center [399, 140] width 286 height 46
click at [314, 127] on body "**********" at bounding box center [399, 140] width 286 height 46
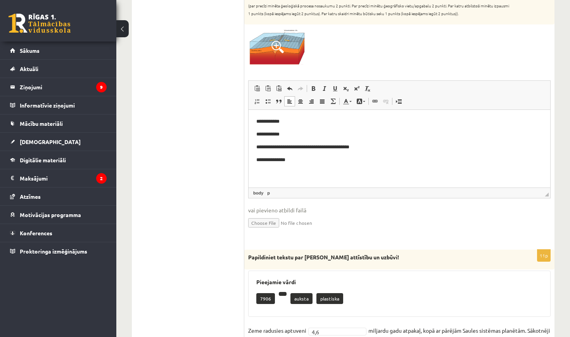
click at [297, 118] on p "**********" at bounding box center [399, 121] width 286 height 8
click at [304, 134] on p "**********" at bounding box center [399, 134] width 286 height 8
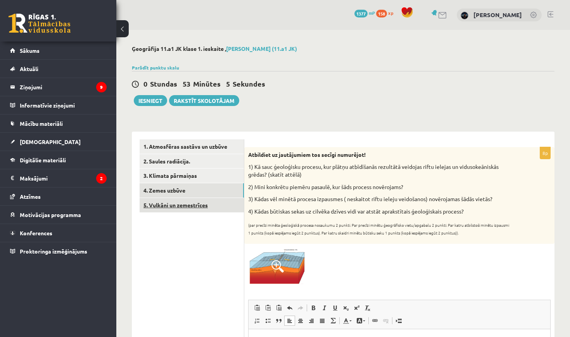
click at [232, 202] on link "5. Vulkāni un zemestrīces" at bounding box center [192, 205] width 104 height 14
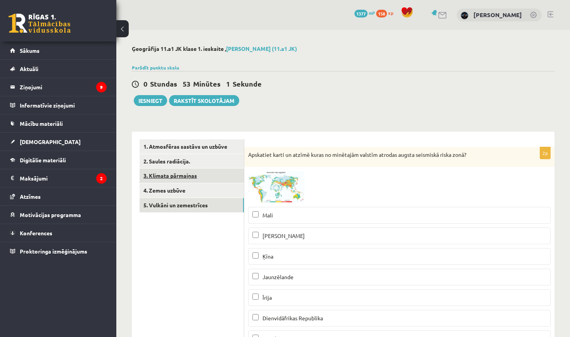
click at [212, 174] on link "3. Klimata pārmaiņas" at bounding box center [192, 175] width 104 height 14
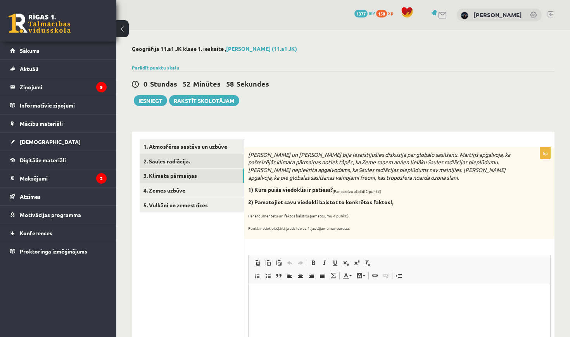
click at [211, 156] on link "2. Saules radiācija." at bounding box center [192, 161] width 104 height 14
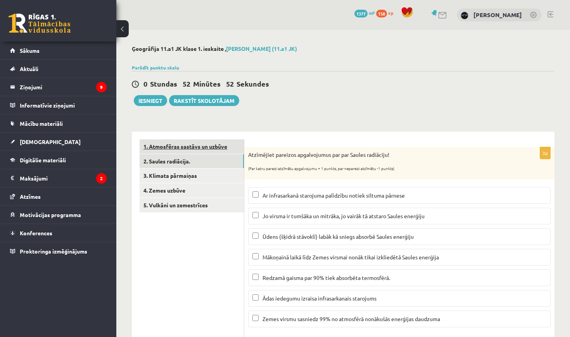
click at [237, 144] on link "1. Atmosfēras sastāvs un uzbūve" at bounding box center [192, 146] width 104 height 14
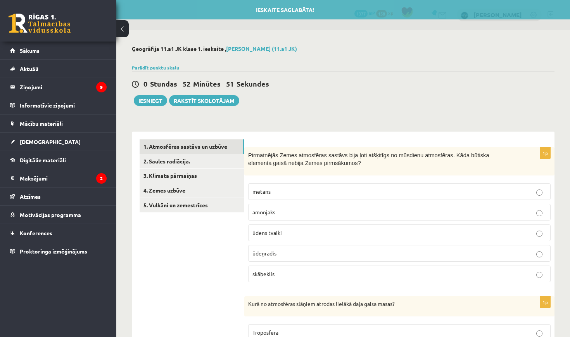
scroll to position [12, 0]
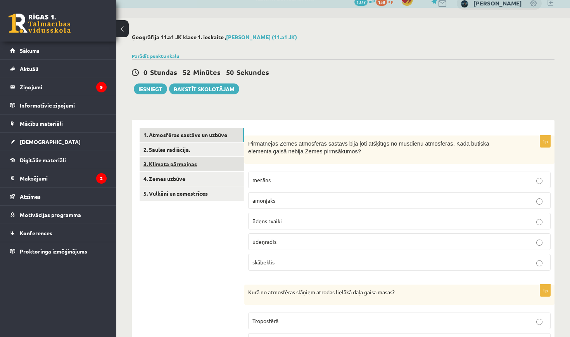
click at [211, 168] on link "3. Klimata pārmaiņas" at bounding box center [192, 164] width 104 height 14
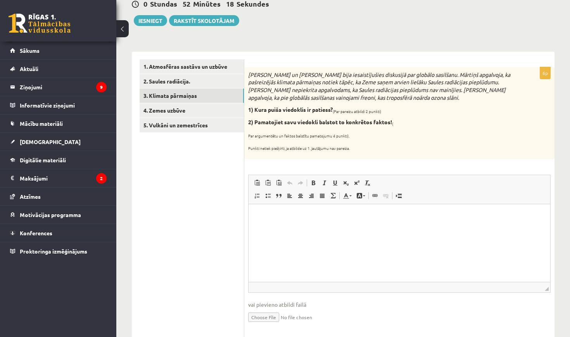
scroll to position [92, 0]
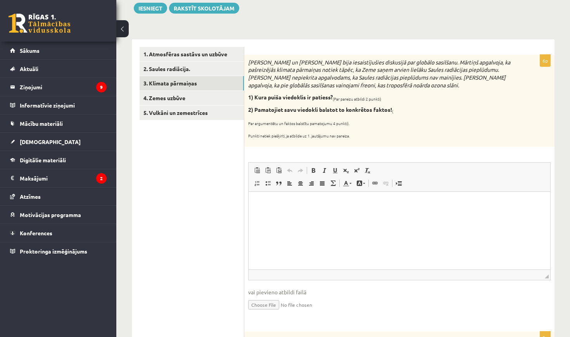
click at [296, 215] on html at bounding box center [400, 203] width 302 height 24
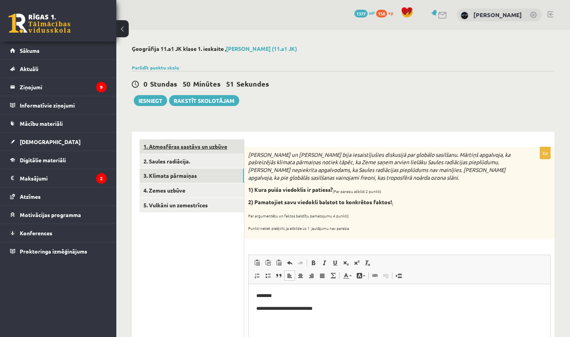
scroll to position [0, 0]
click at [223, 155] on link "2. Saules radiācija." at bounding box center [192, 161] width 104 height 14
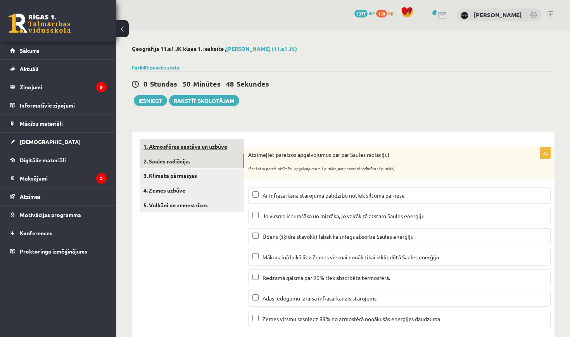
scroll to position [0, 0]
click at [221, 150] on link "1. Atmosfēras sastāvs un uzbūve" at bounding box center [192, 146] width 104 height 14
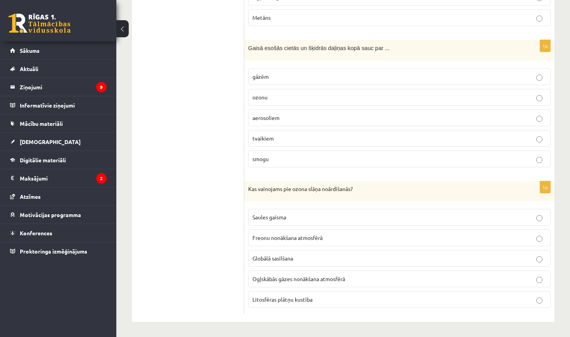
scroll to position [537, 0]
click at [276, 115] on span "aerosoliem" at bounding box center [265, 117] width 27 height 7
click at [278, 236] on span "Freonu nonākšana atmosfērā" at bounding box center [287, 237] width 70 height 7
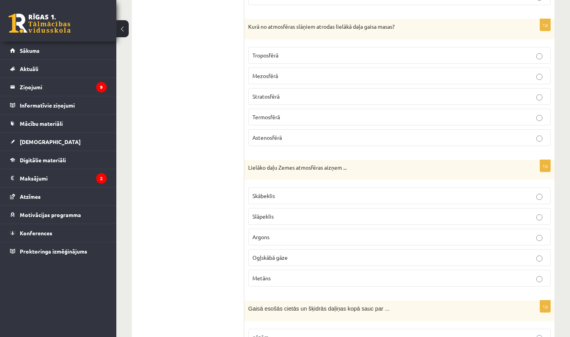
scroll to position [278, 0]
click at [294, 50] on p "Troposfērā" at bounding box center [399, 54] width 294 height 8
click at [290, 215] on p "Slāpeklis" at bounding box center [399, 215] width 294 height 8
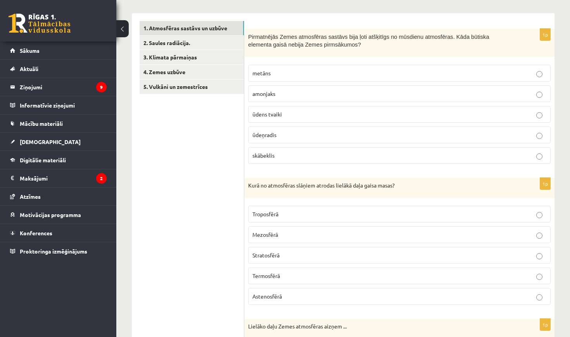
scroll to position [111, 0]
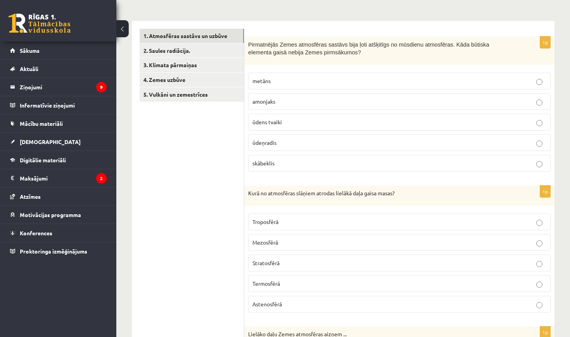
click at [282, 165] on p "skābeklis" at bounding box center [399, 163] width 294 height 8
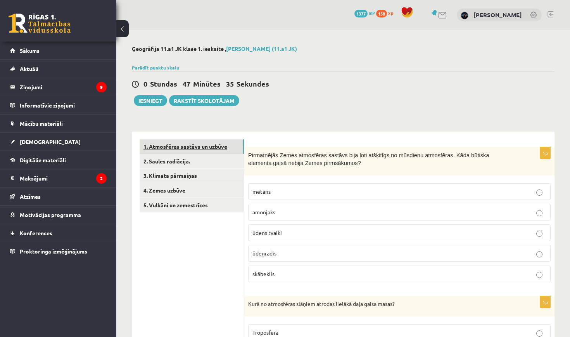
scroll to position [0, 0]
click at [214, 163] on link "2. Saules radiācija." at bounding box center [192, 161] width 104 height 14
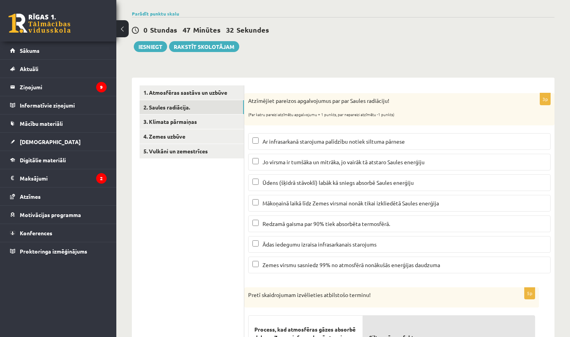
scroll to position [12, 0]
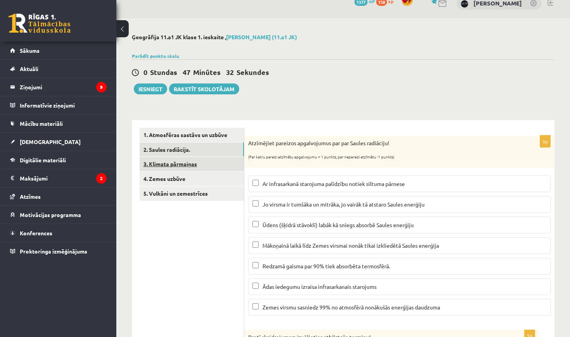
click at [218, 164] on link "3. Klimata pārmaiņas" at bounding box center [192, 164] width 104 height 14
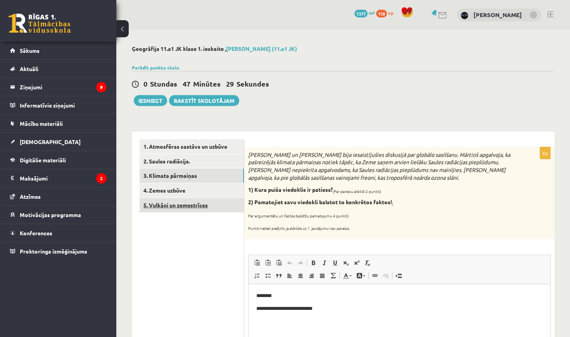
scroll to position [0, 0]
click at [231, 192] on link "4. Zemes uzbūve" at bounding box center [192, 190] width 104 height 14
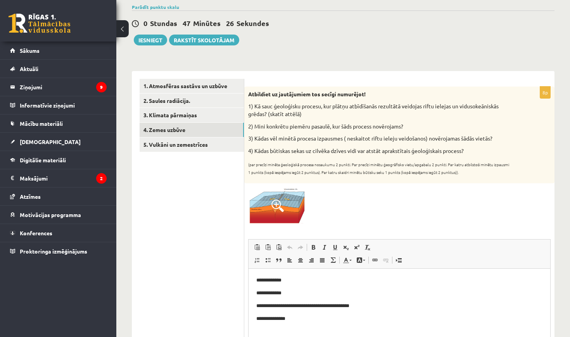
scroll to position [43, 0]
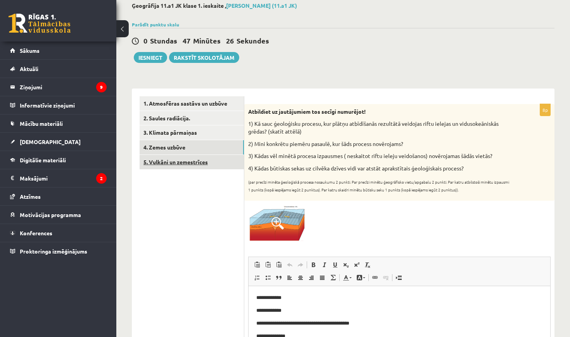
click at [228, 164] on link "5. Vulkāni un zemestrīces" at bounding box center [192, 162] width 104 height 14
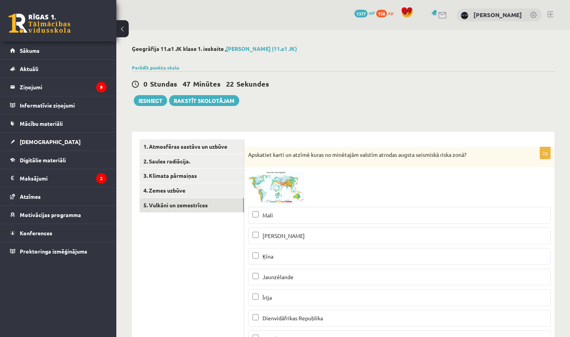
scroll to position [0, 0]
click at [153, 104] on button "Iesniegt" at bounding box center [150, 100] width 33 height 11
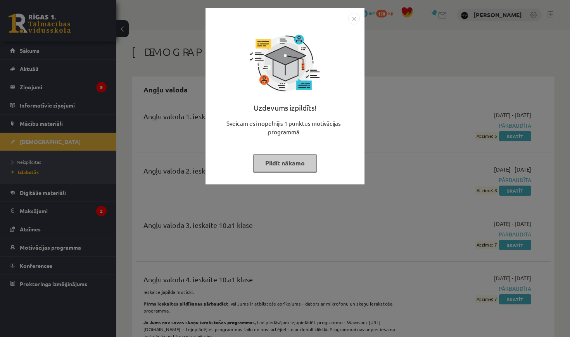
click at [309, 162] on button "Pildīt nākamo" at bounding box center [285, 163] width 64 height 18
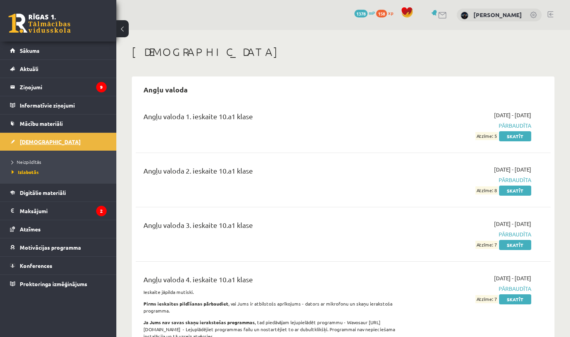
click at [39, 142] on span "[DEMOGRAPHIC_DATA]" at bounding box center [50, 141] width 61 height 7
